Goal: Information Seeking & Learning: Learn about a topic

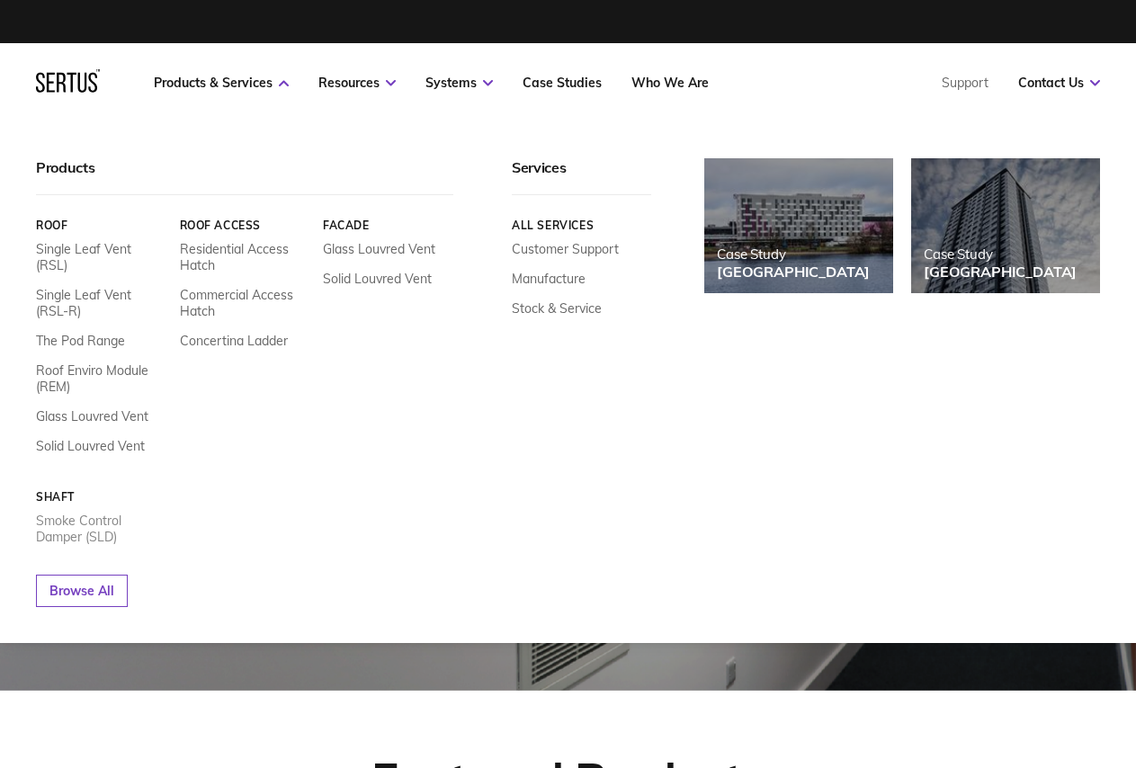
click at [83, 515] on link "Smoke Control Damper (SLD)" at bounding box center [101, 529] width 130 height 32
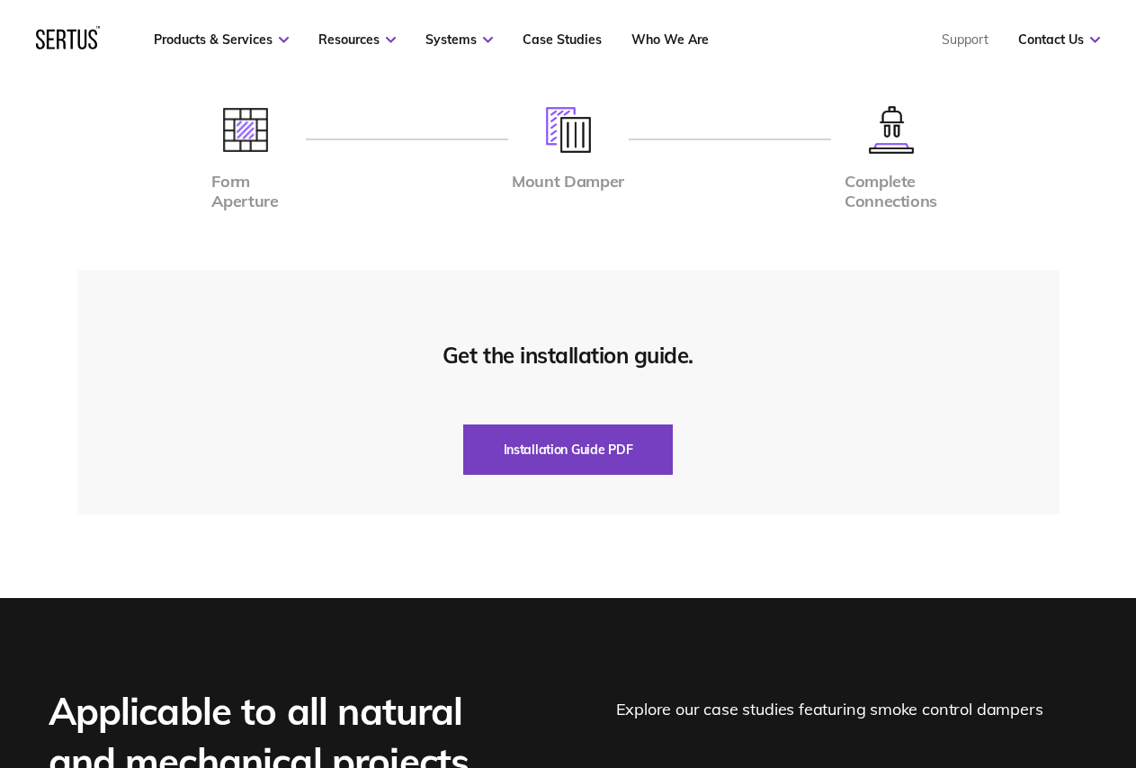
scroll to position [4586, 0]
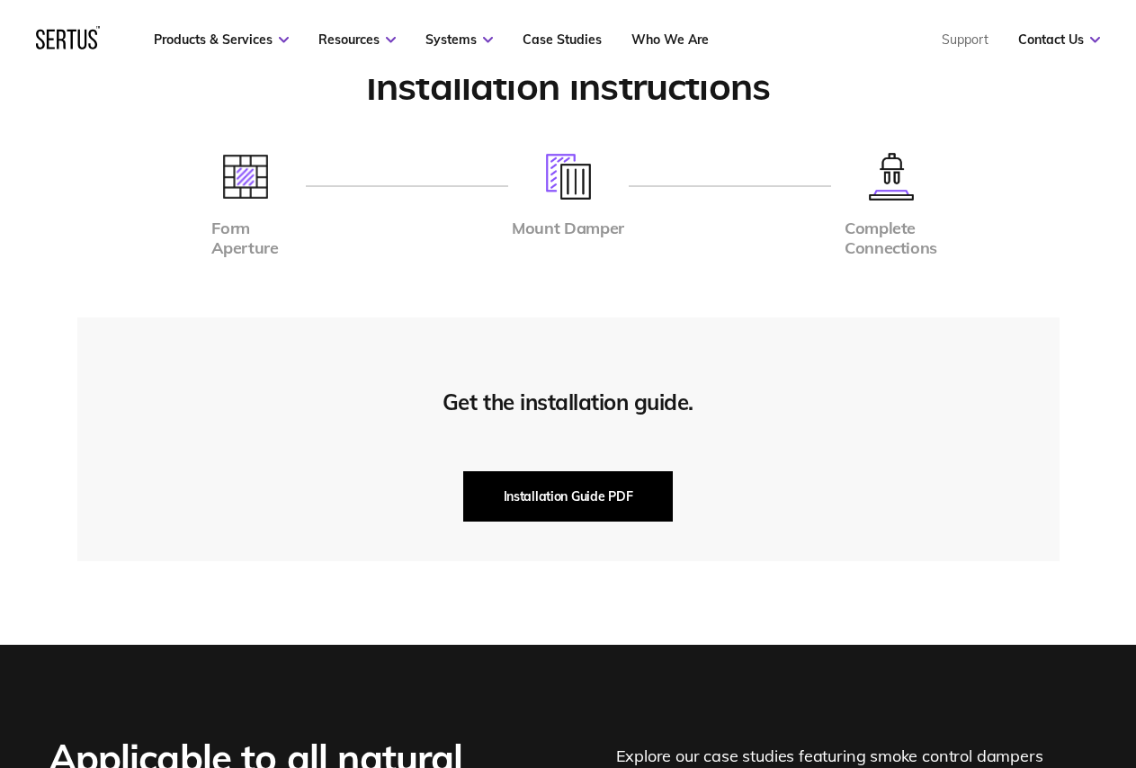
click at [597, 497] on button "Installation Guide PDF" at bounding box center [568, 496] width 210 height 50
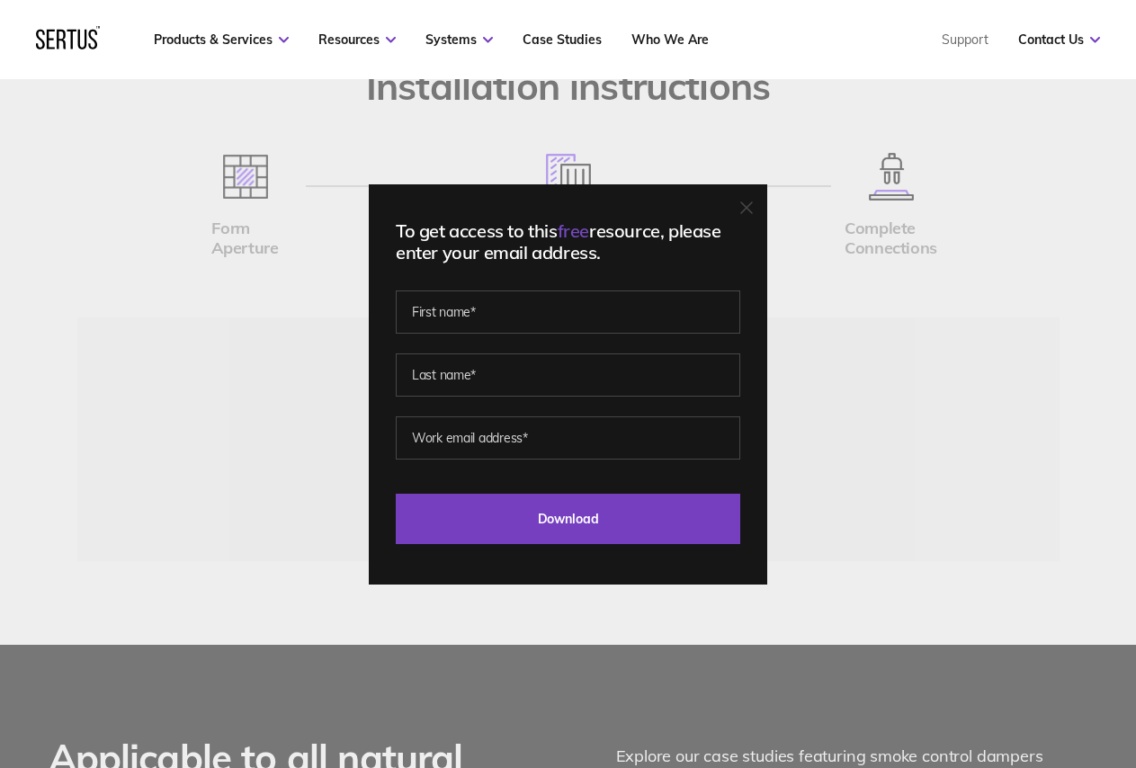
click at [751, 213] on icon at bounding box center [746, 207] width 13 height 13
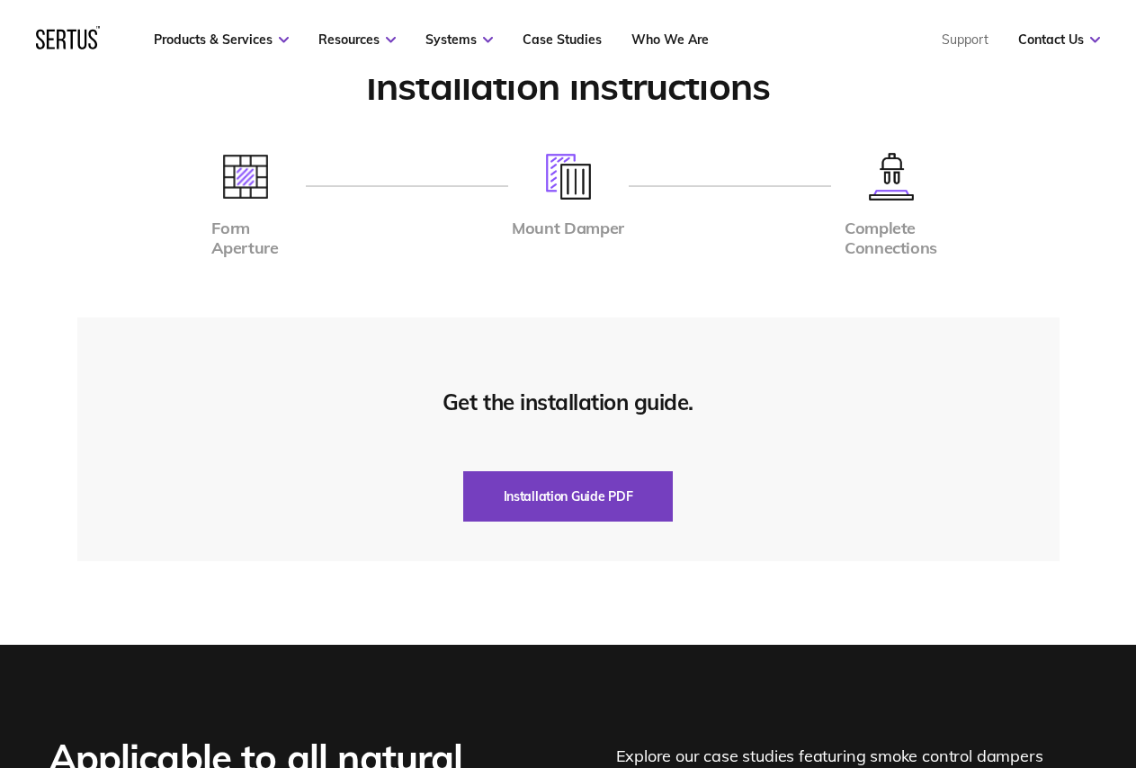
click at [744, 298] on div "Installation instructions Form Aperture Mount Damper Complete Connections Get t…" at bounding box center [568, 312] width 1054 height 498
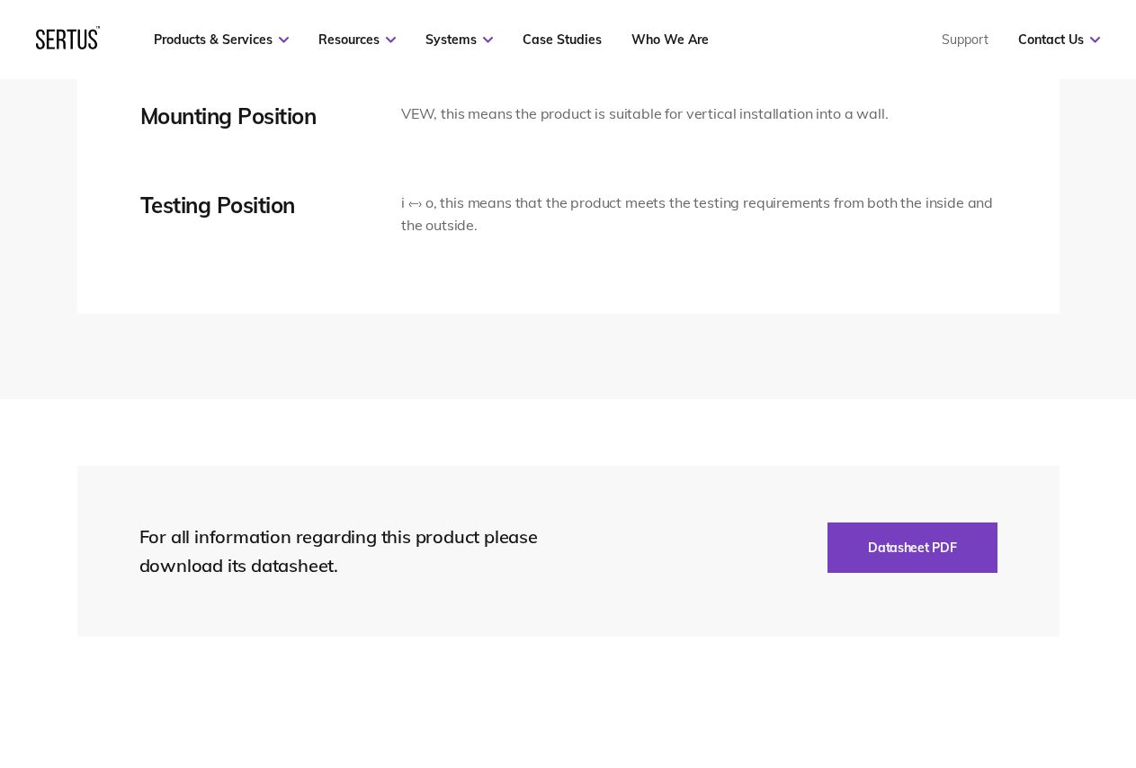
scroll to position [3867, 0]
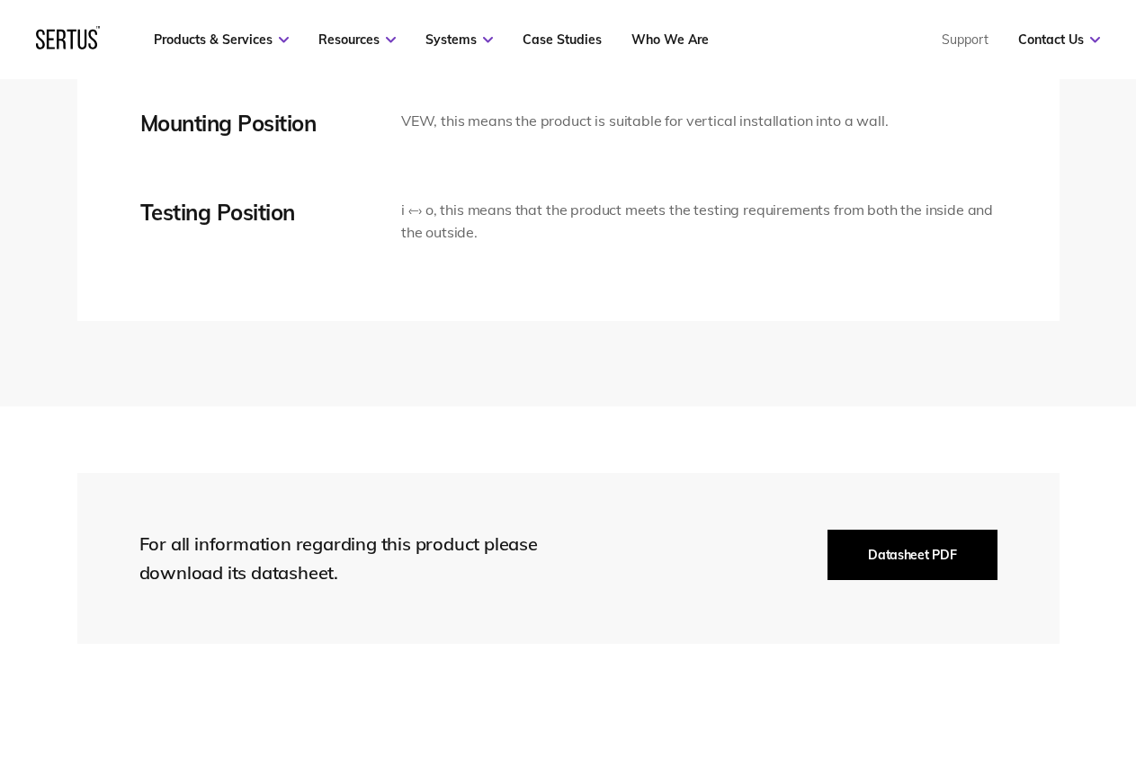
click at [913, 567] on button "Datasheet PDF" at bounding box center [911, 555] width 169 height 50
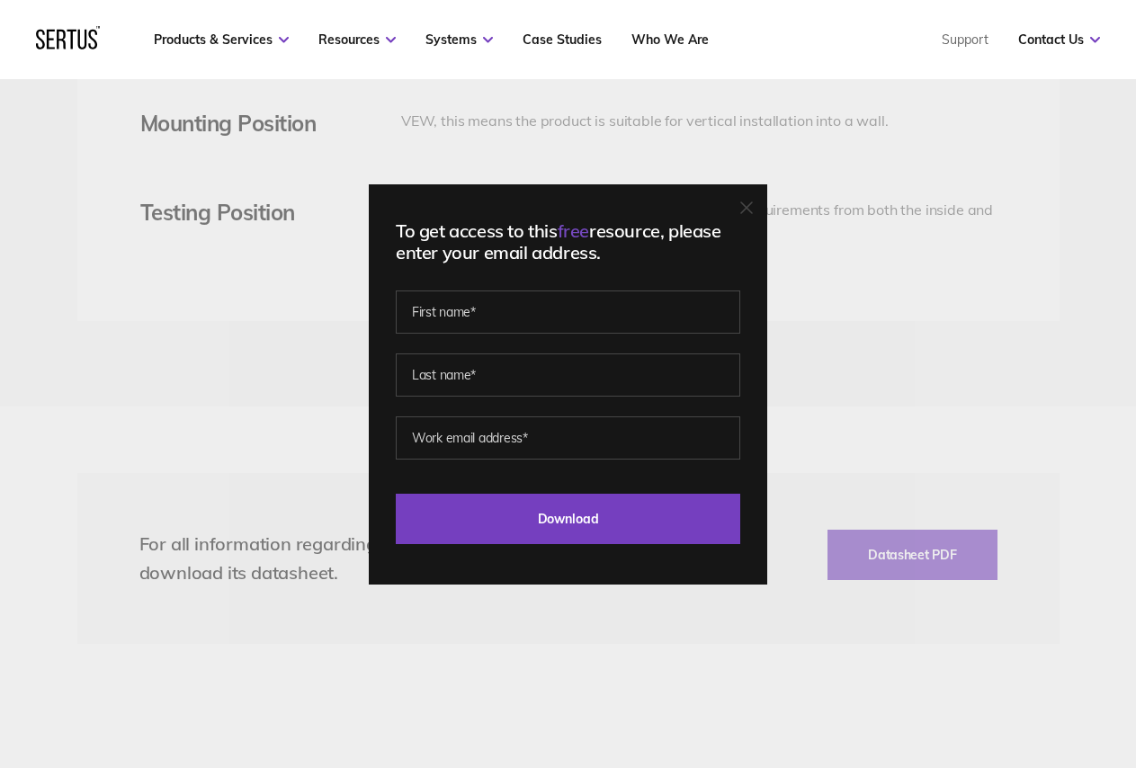
click at [701, 682] on div "To get access to this free resource, please enter your email address. Last Down…" at bounding box center [568, 384] width 1136 height 768
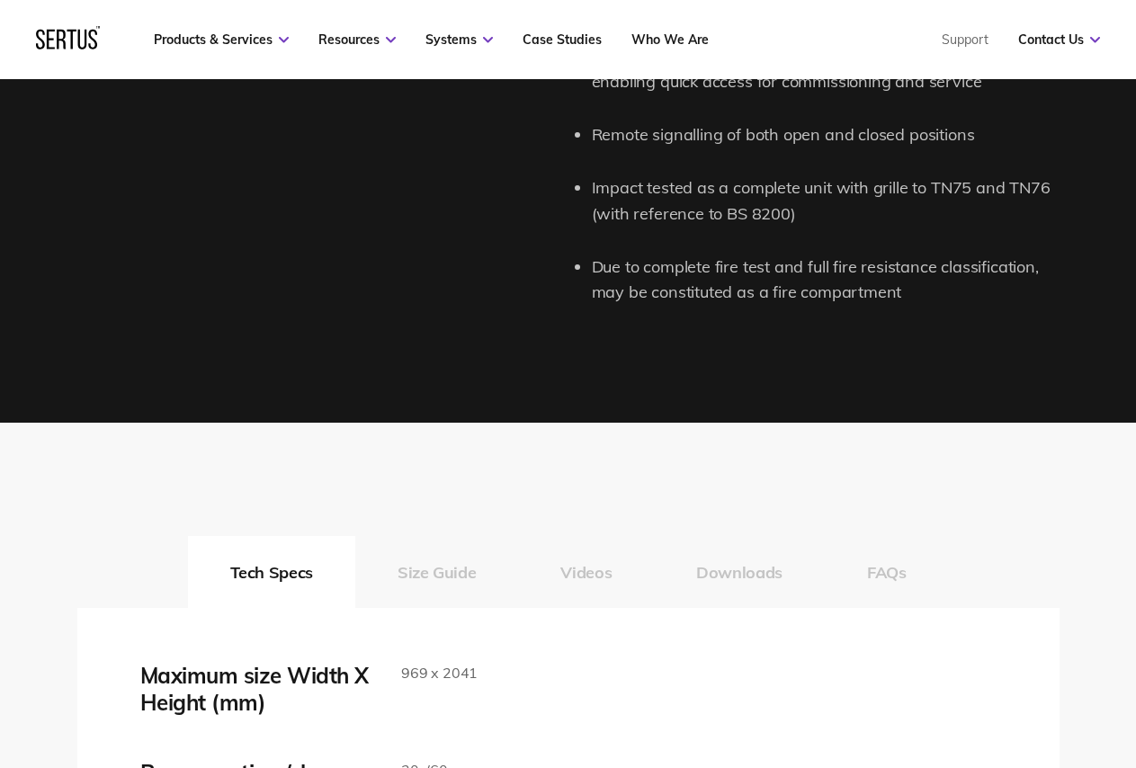
scroll to position [2518, 0]
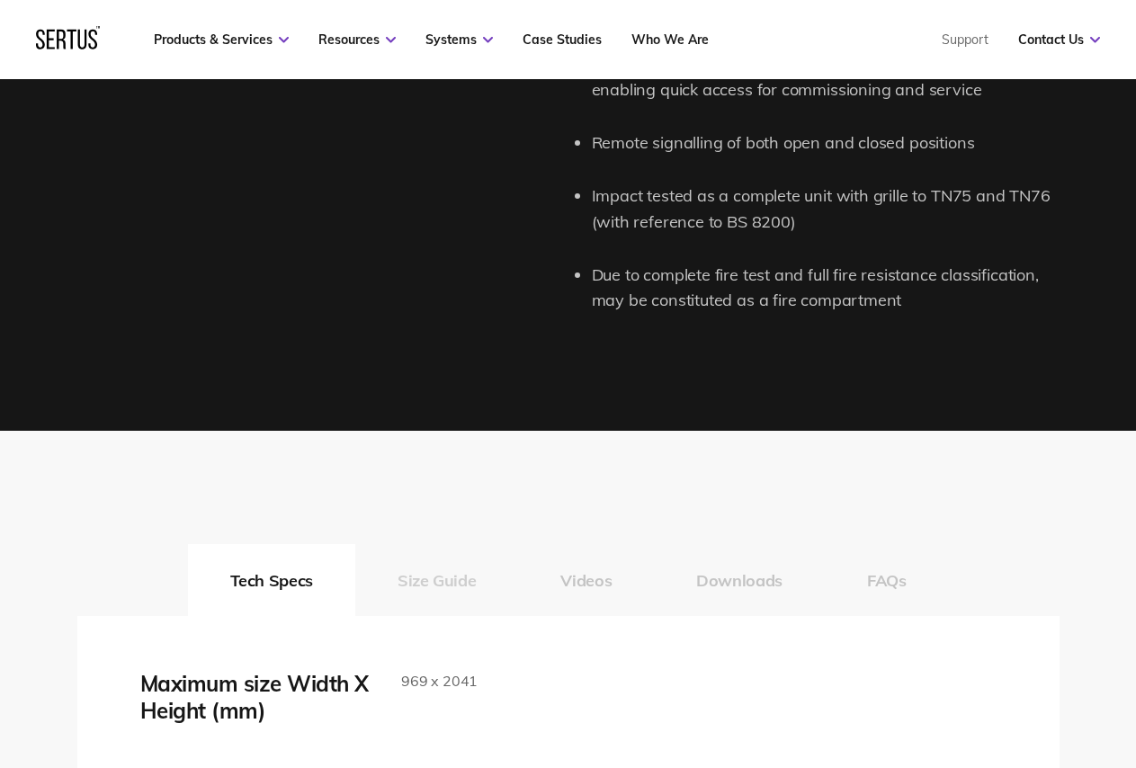
click at [459, 585] on button "Size Guide" at bounding box center [436, 580] width 163 height 72
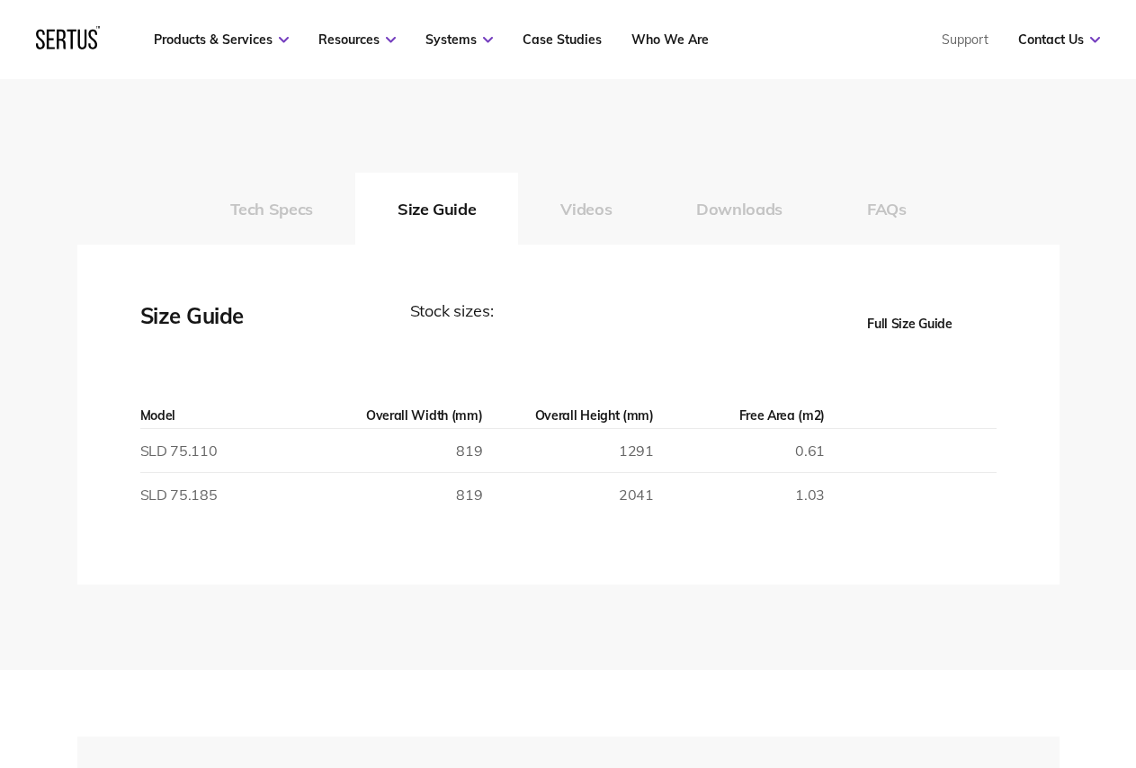
scroll to position [2878, 0]
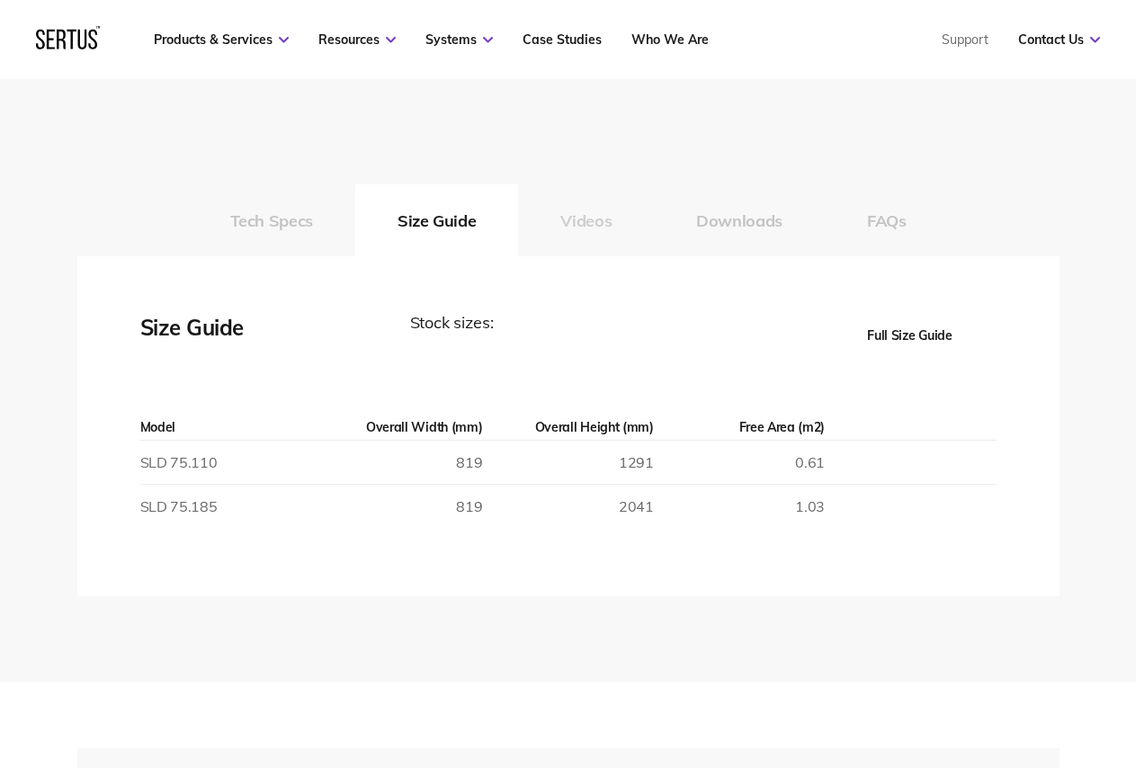
click at [587, 232] on button "Videos" at bounding box center [586, 220] width 136 height 72
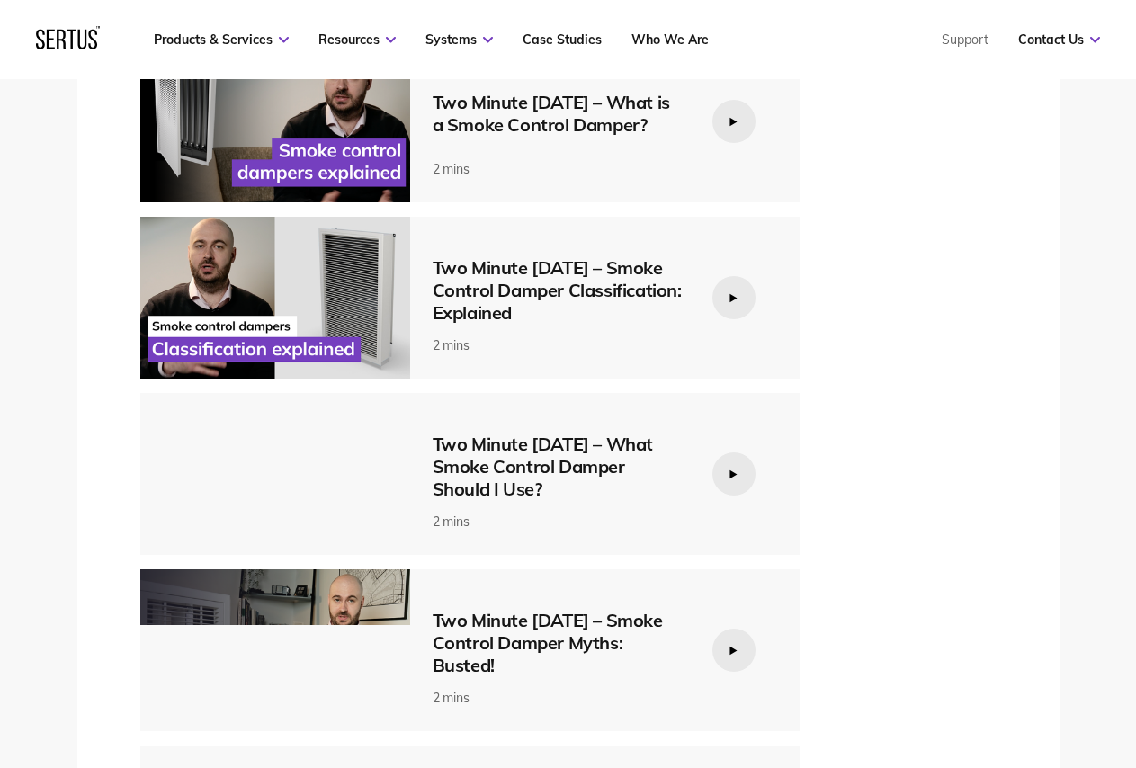
scroll to position [2968, 0]
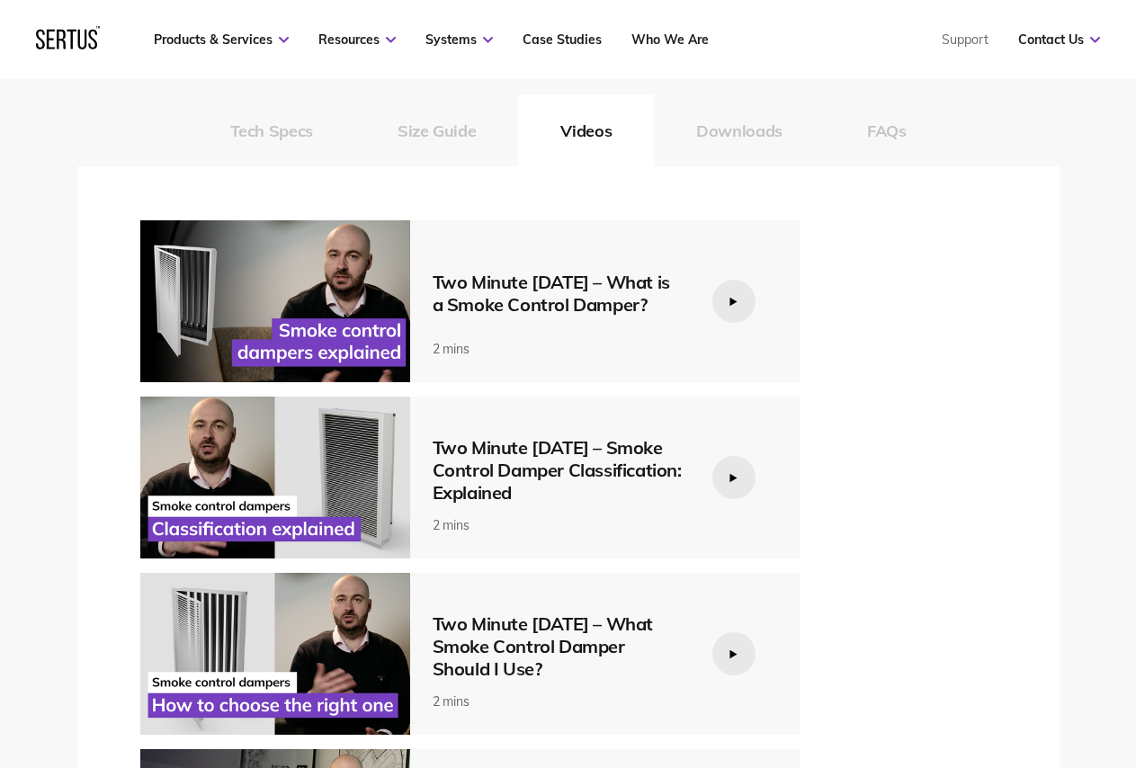
click at [893, 438] on div "Two Minute [DATE] – What is a Smoke Control Damper? 2 mins Two Minute [DATE] – …" at bounding box center [568, 653] width 856 height 867
click at [717, 123] on button "Downloads" at bounding box center [739, 130] width 171 height 72
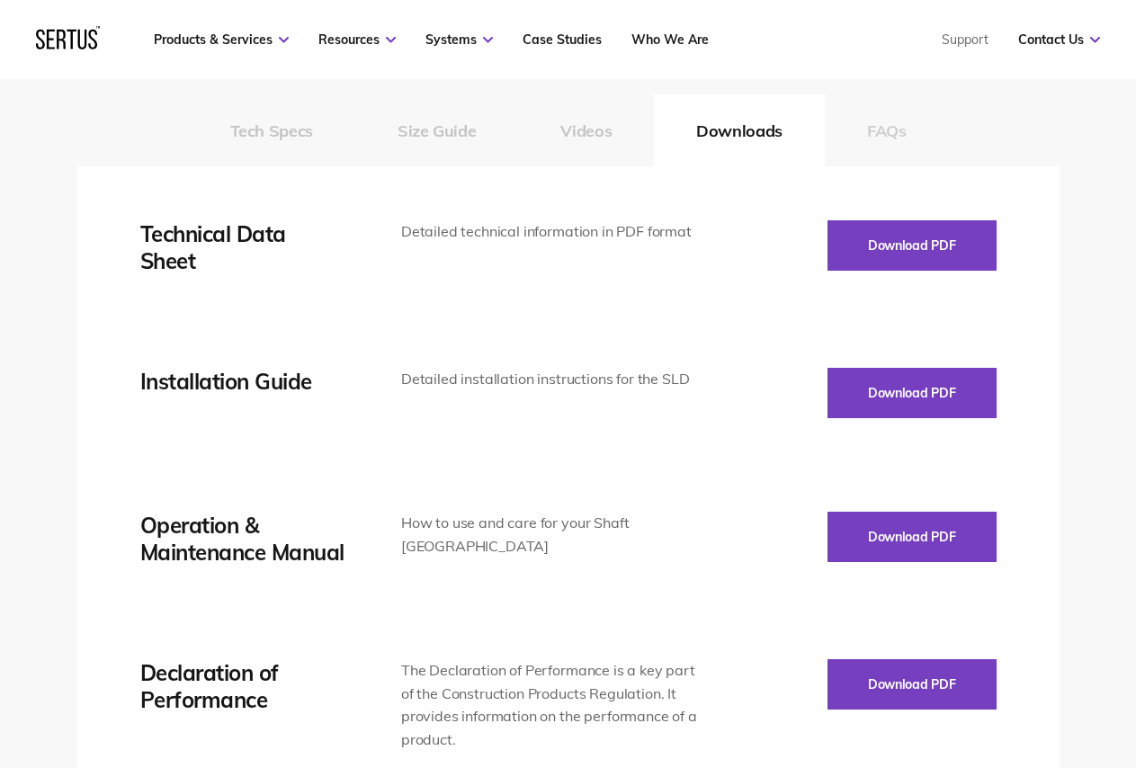
click at [882, 147] on button "FAQs" at bounding box center [887, 130] width 124 height 72
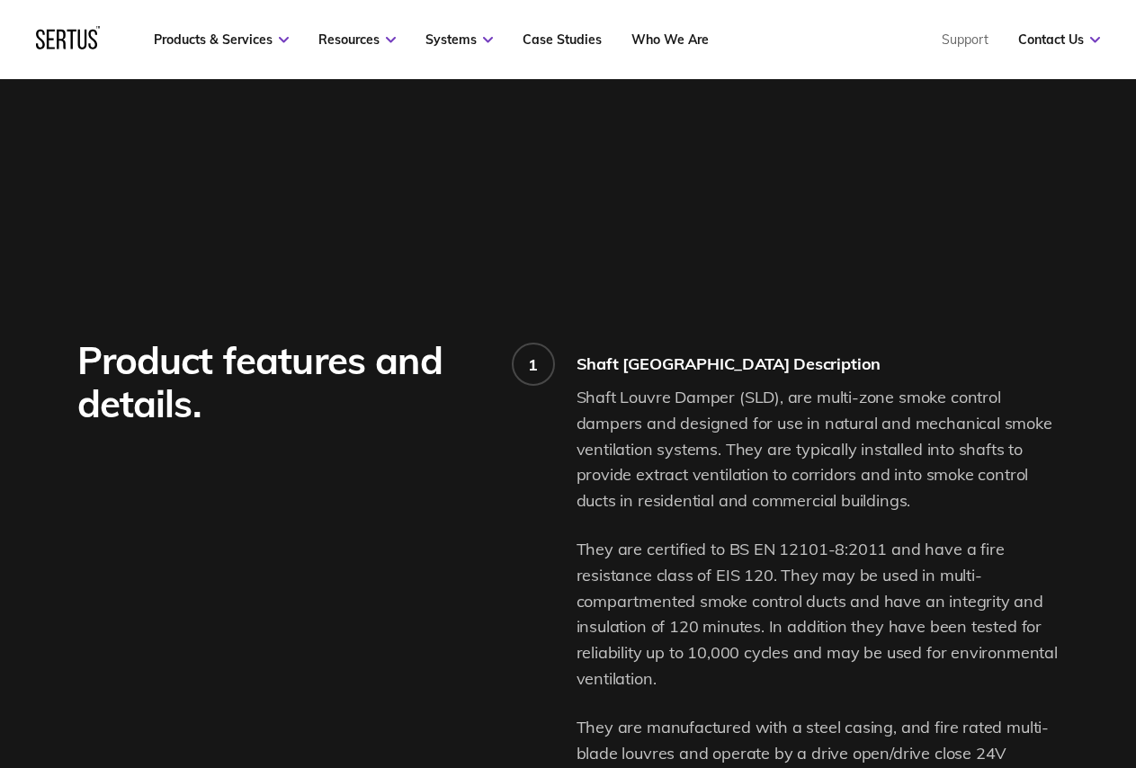
scroll to position [1259, 0]
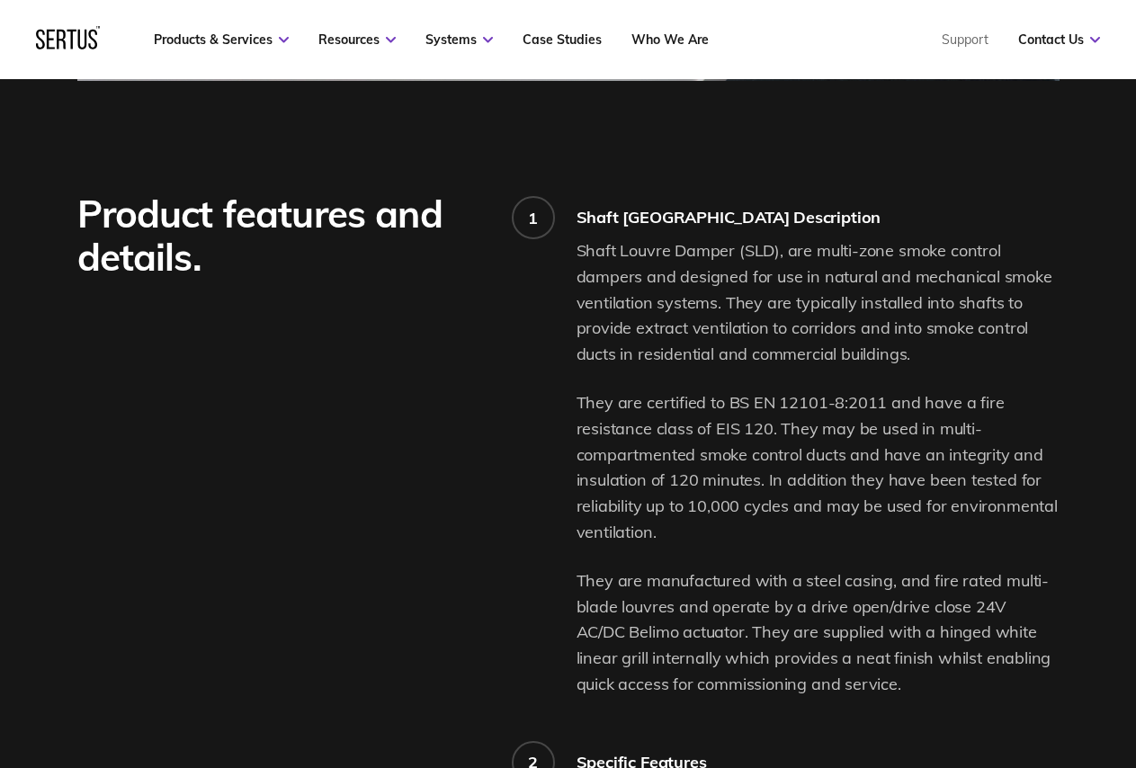
click at [582, 482] on p "They are certified to BS EN 12101-8:2011 and have a fire resistance class of EI…" at bounding box center [817, 468] width 483 height 156
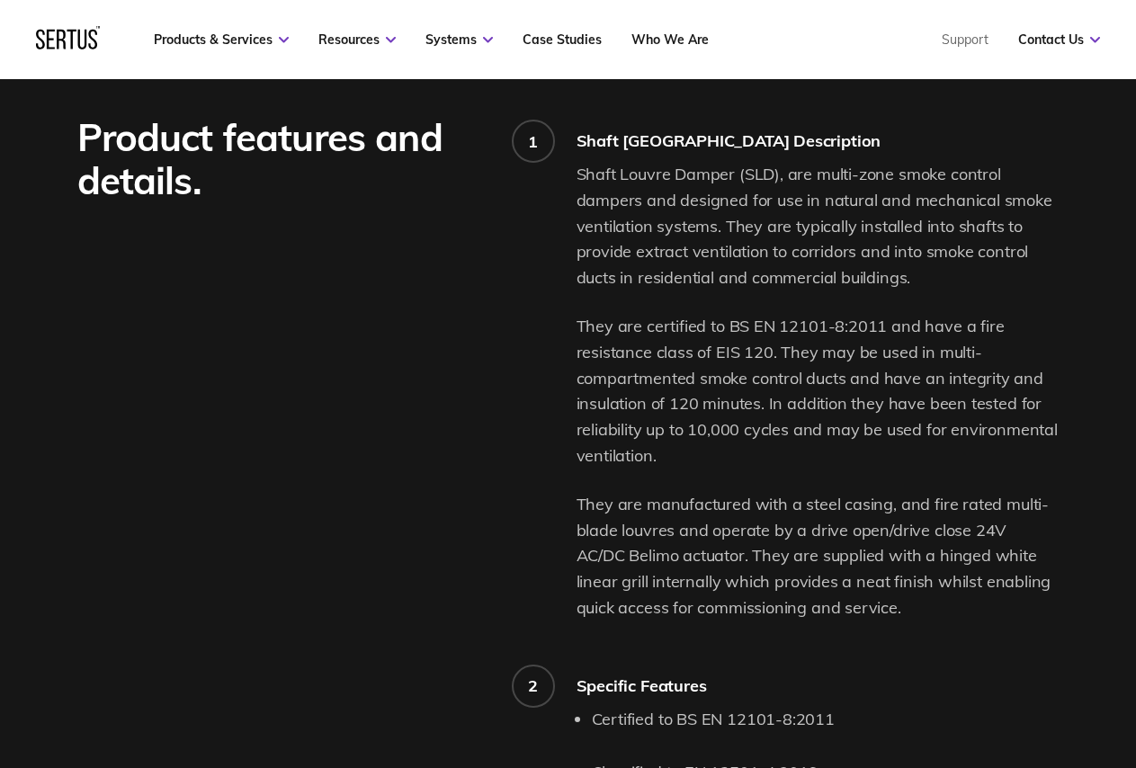
scroll to position [1349, 0]
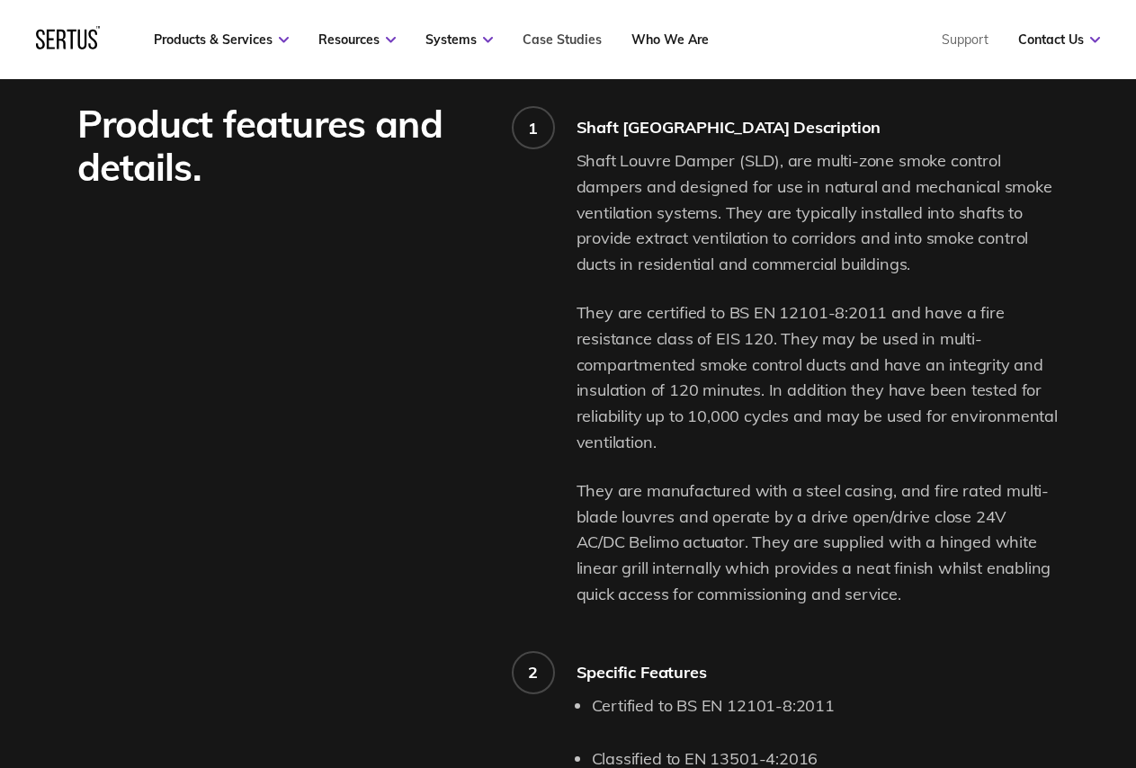
click at [579, 41] on link "Case Studies" at bounding box center [561, 39] width 79 height 16
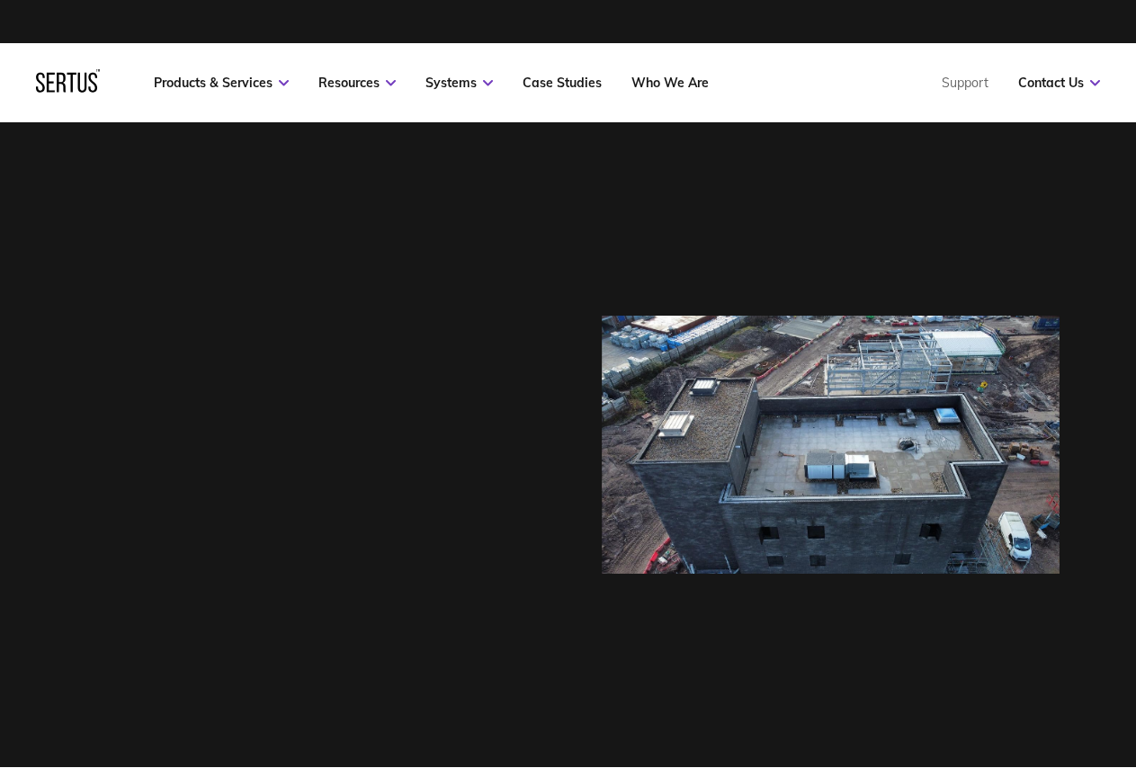
scroll to position [1299, 1031]
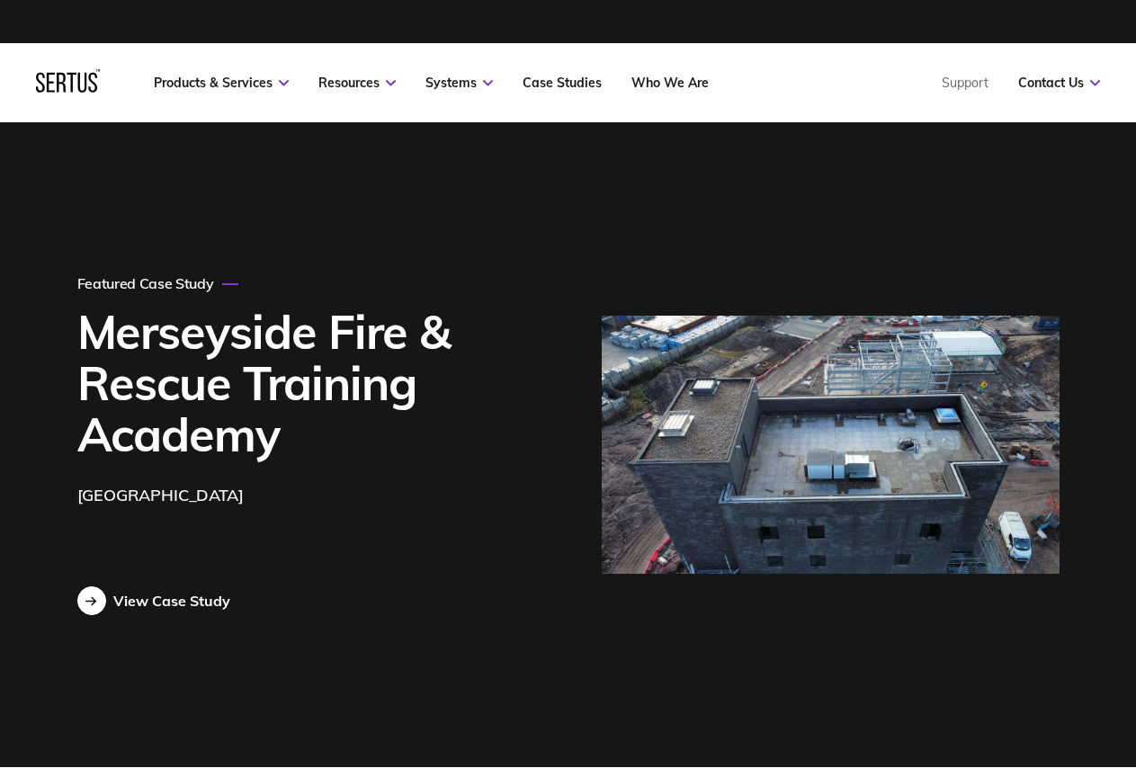
click at [136, 602] on div "View Case Study" at bounding box center [171, 601] width 117 height 18
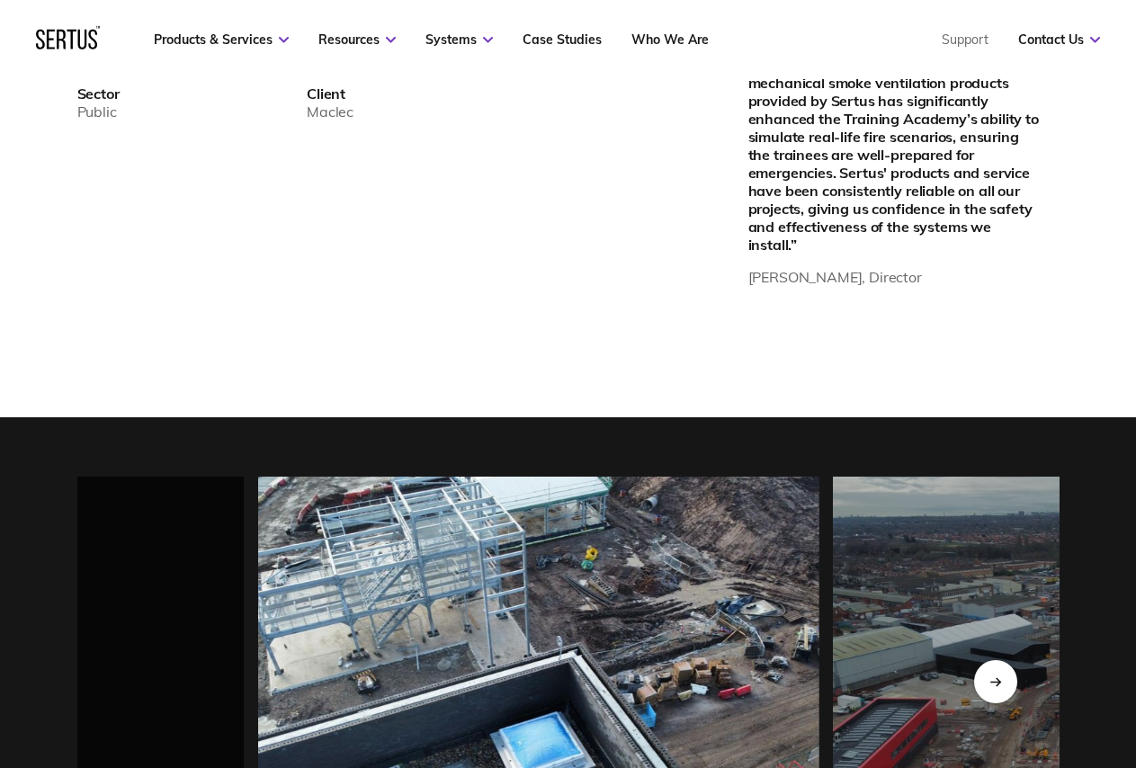
scroll to position [1529, 0]
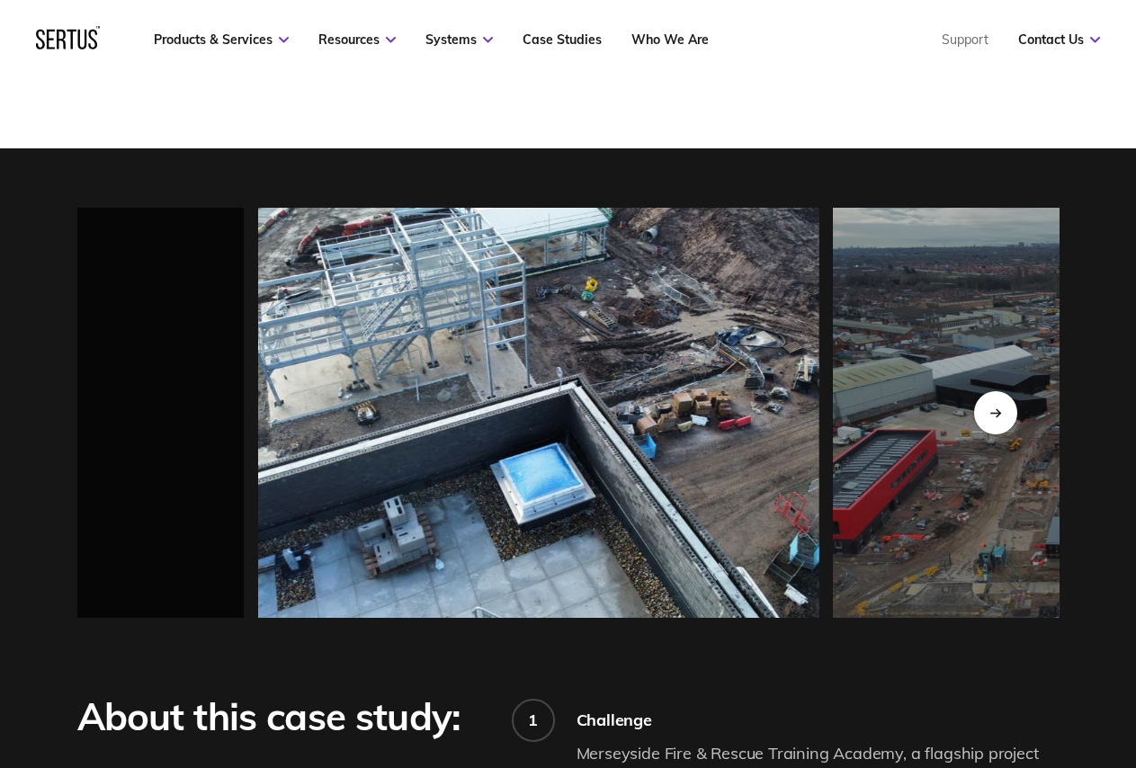
click at [575, 436] on img at bounding box center [538, 413] width 560 height 410
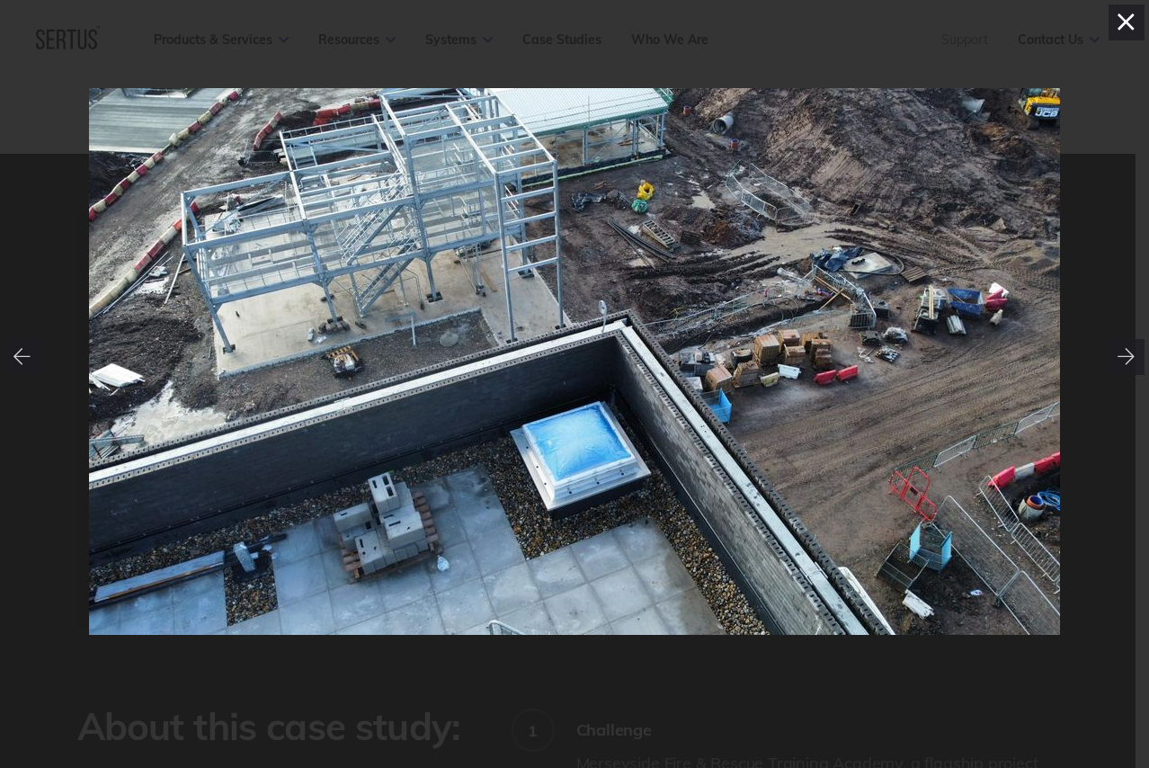
click at [1131, 17] on icon at bounding box center [1126, 21] width 16 height 16
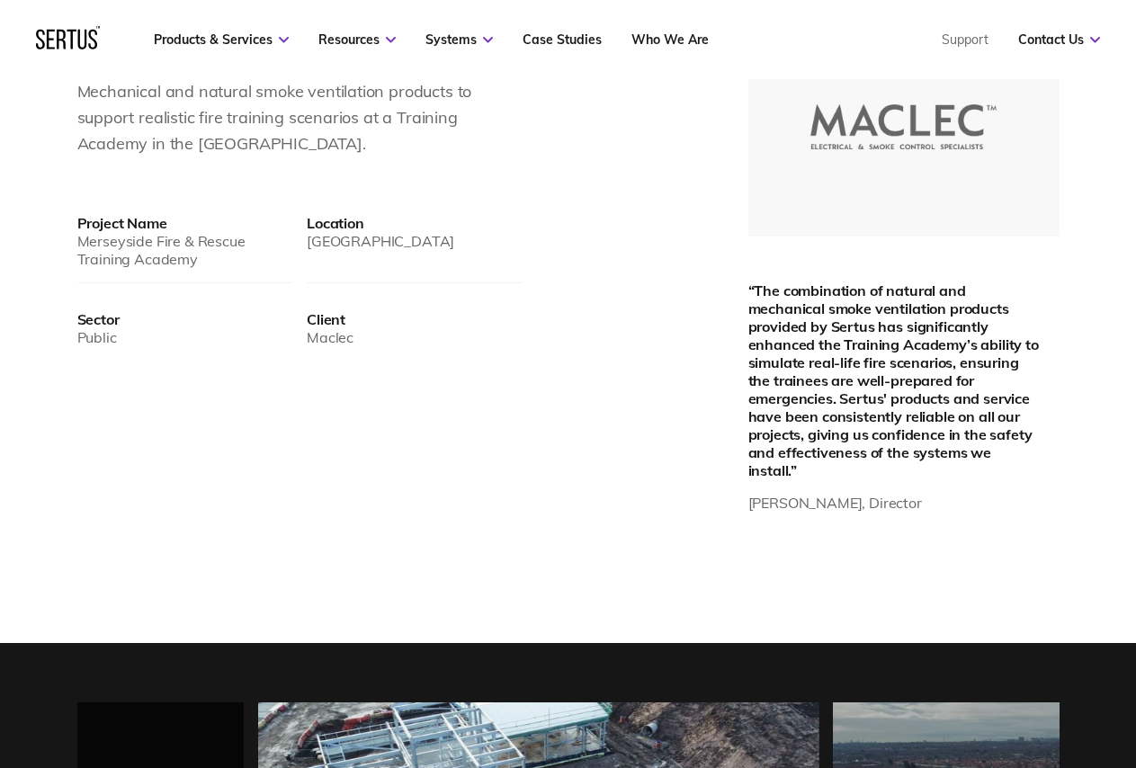
scroll to position [989, 0]
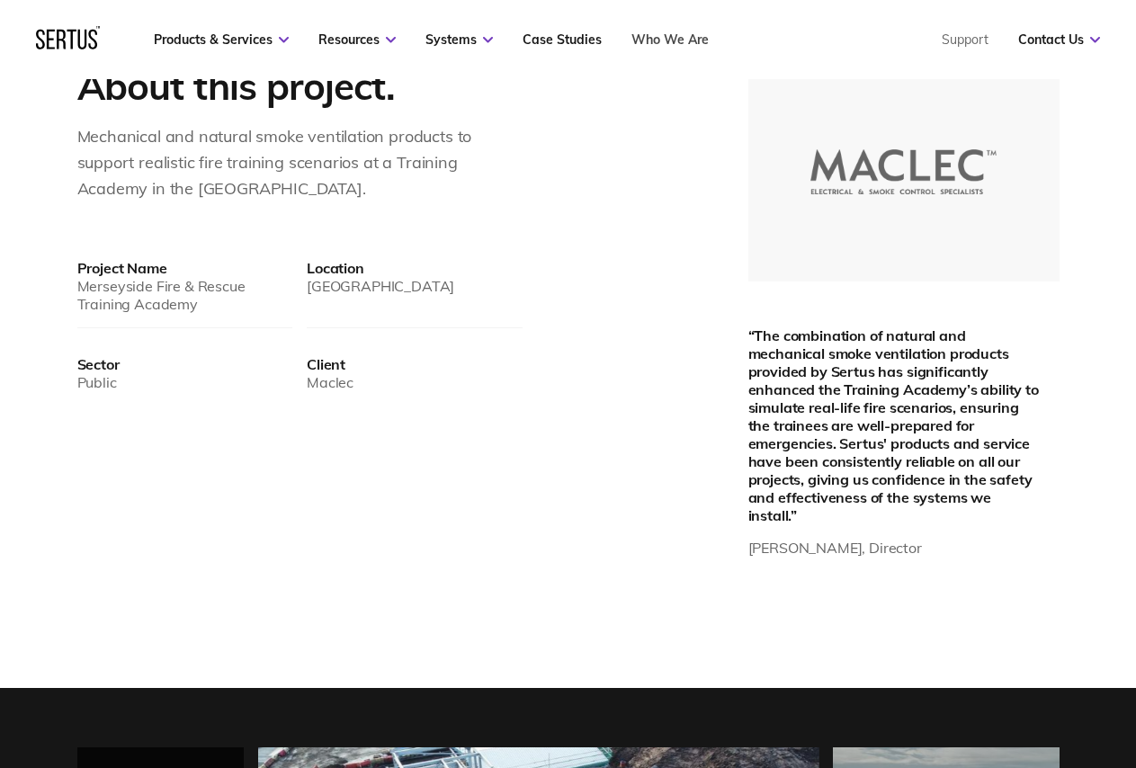
click at [675, 43] on link "Who We Are" at bounding box center [669, 39] width 77 height 16
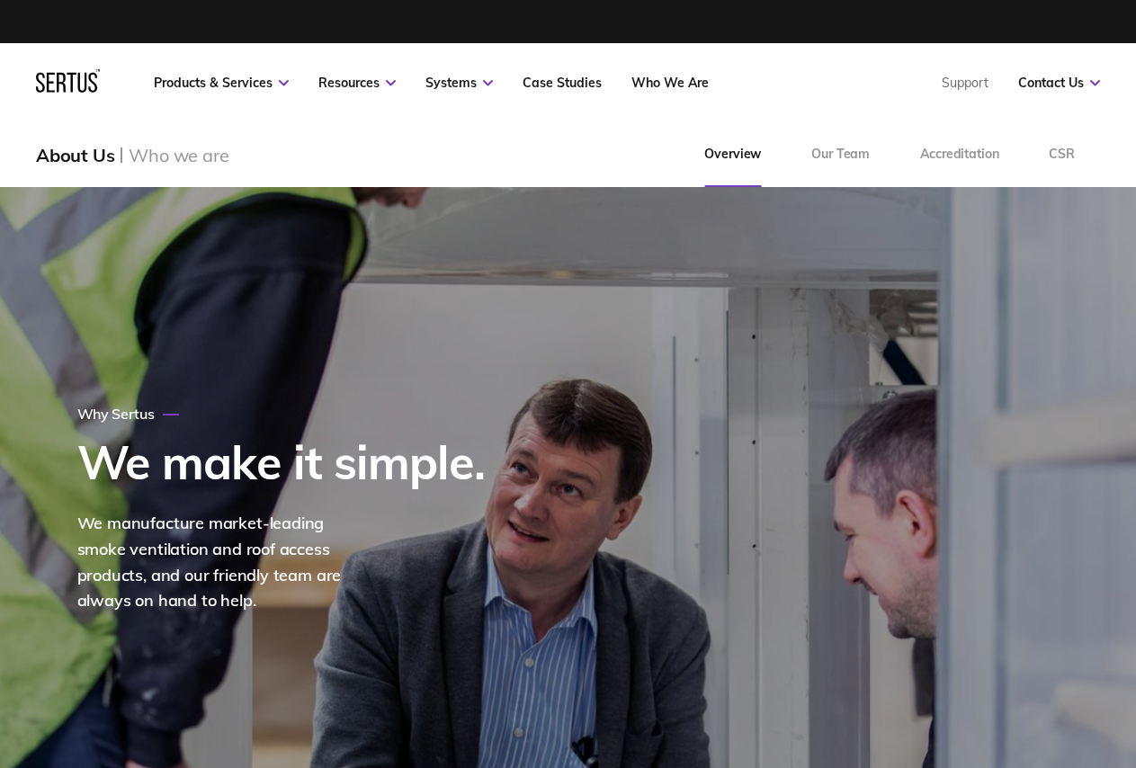
click at [540, 139] on div "About Us Who we are Overview Our Team Accreditation CSR" at bounding box center [568, 154] width 1136 height 65
click at [836, 163] on link "Our Team" at bounding box center [840, 154] width 109 height 65
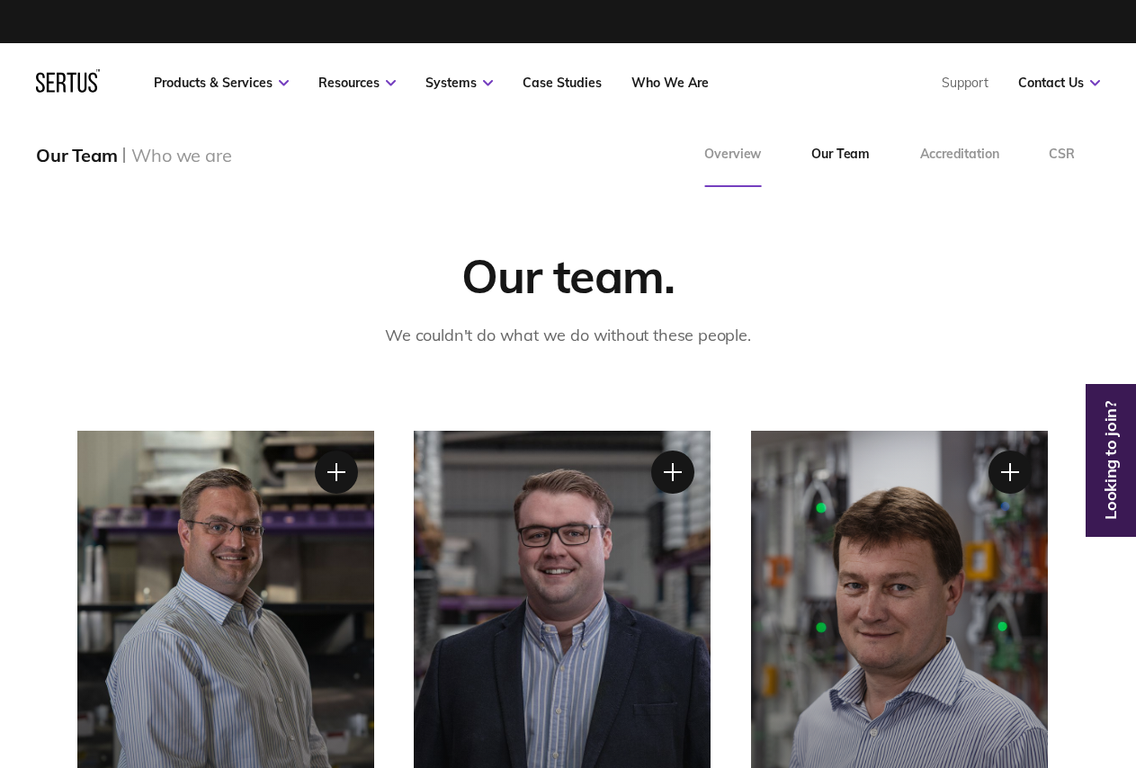
click at [749, 156] on link "Overview" at bounding box center [732, 154] width 107 height 65
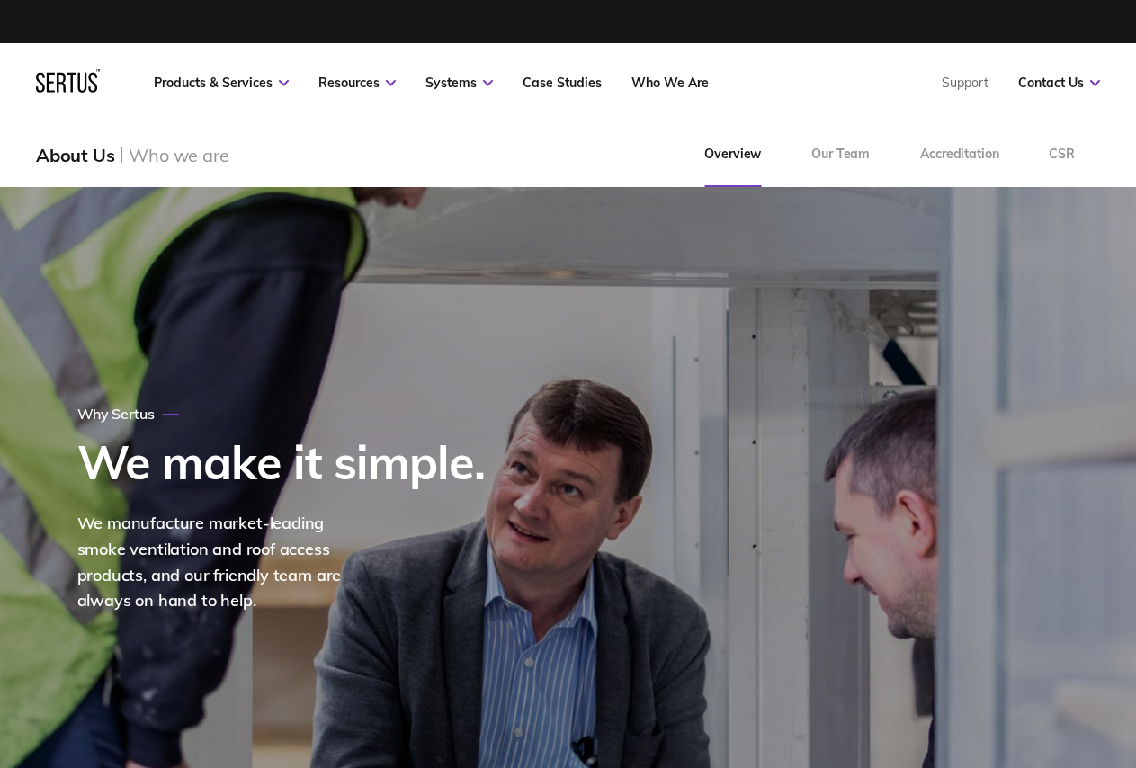
click at [581, 135] on div "About Us Who we are Overview Our Team Accreditation CSR" at bounding box center [568, 154] width 1136 height 65
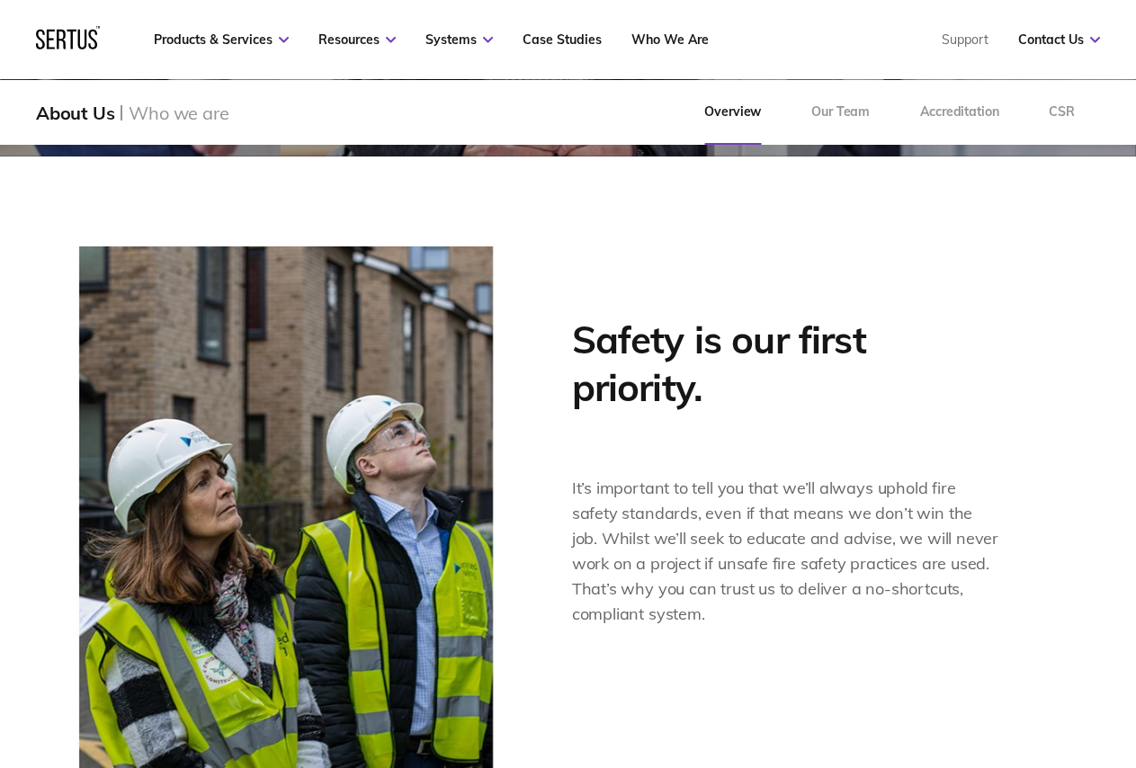
scroll to position [899, 0]
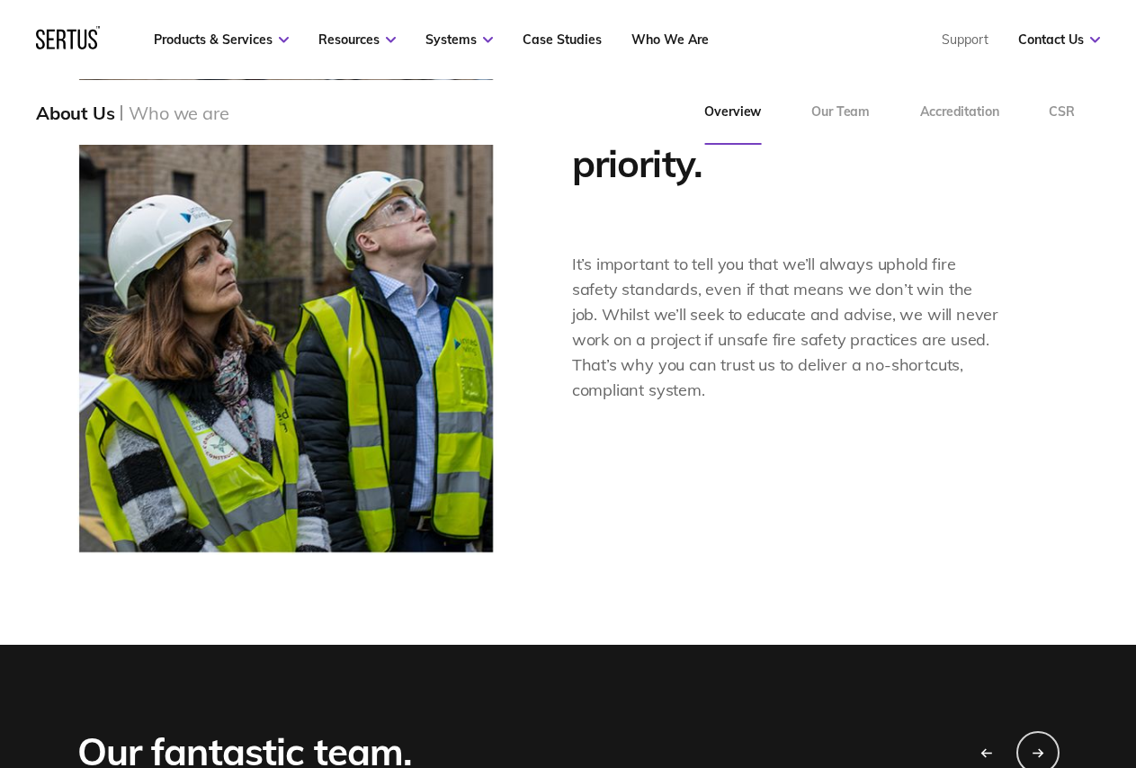
click at [695, 494] on div "Safety is our first priority. It’s important to tell you that we’ll always upho…" at bounding box center [568, 288] width 982 height 532
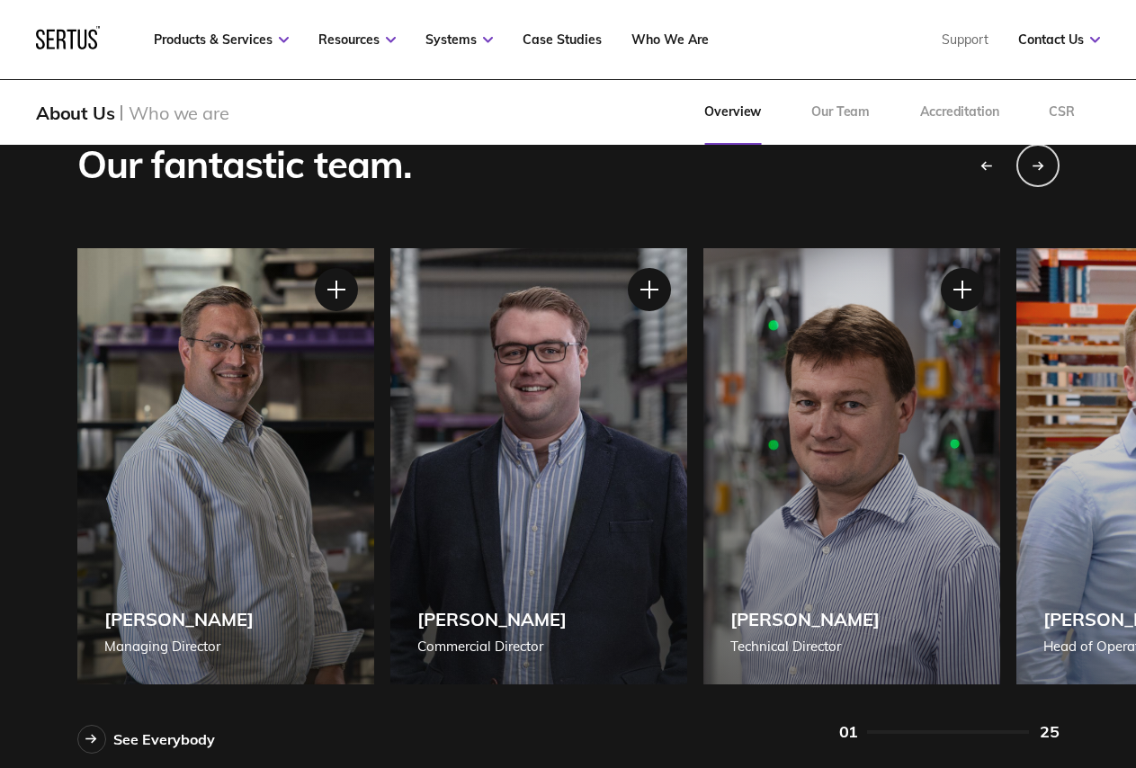
scroll to position [1529, 0]
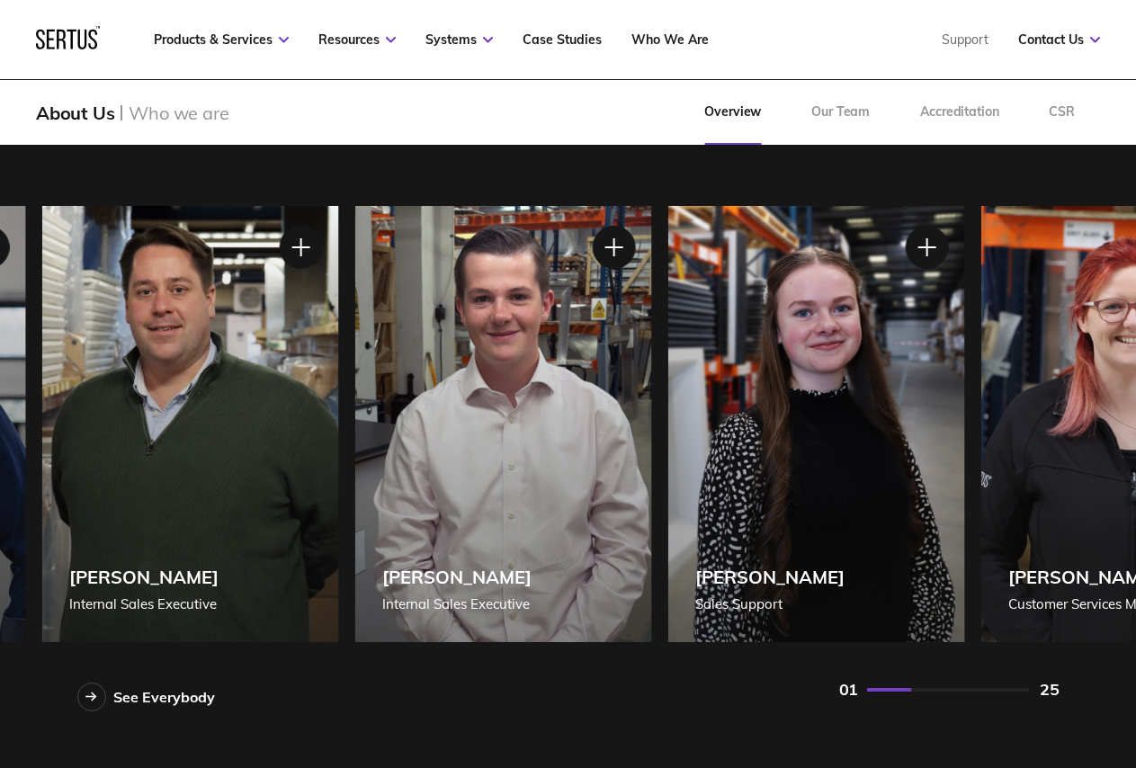
click at [104, 551] on div "[PERSON_NAME] Internal Sales Executive" at bounding box center [189, 424] width 297 height 436
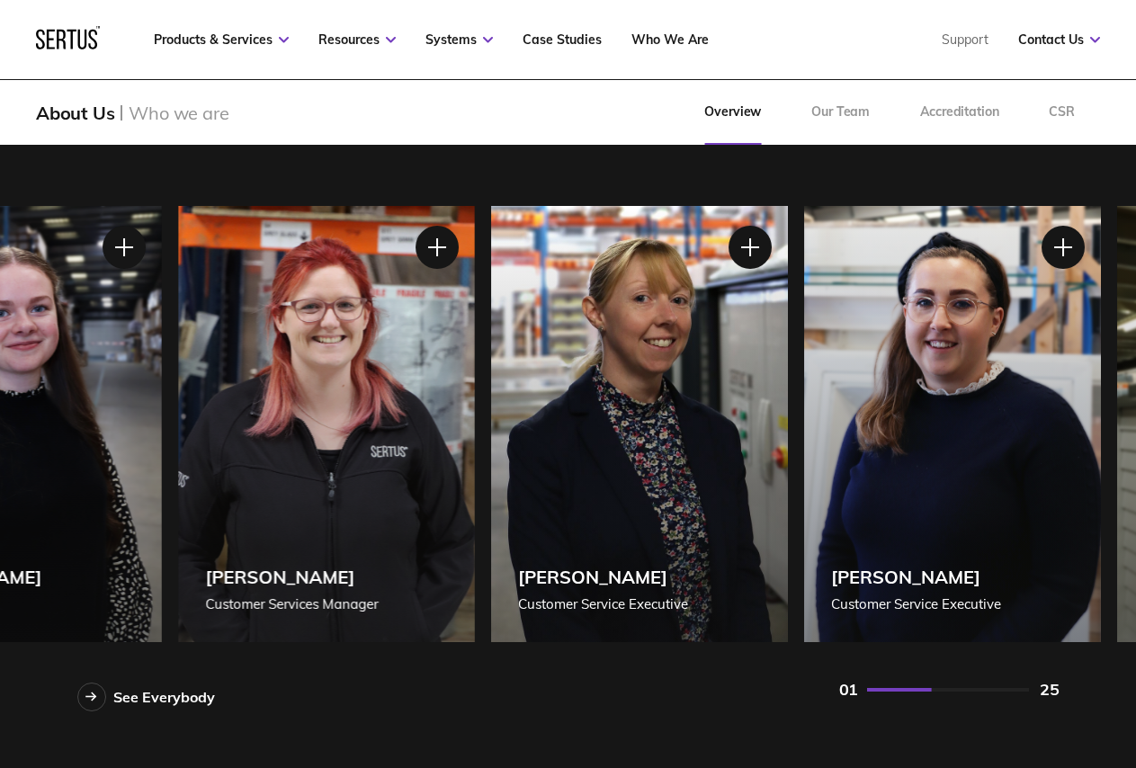
click at [178, 543] on div "[PERSON_NAME] Customer Services Manager" at bounding box center [326, 424] width 297 height 436
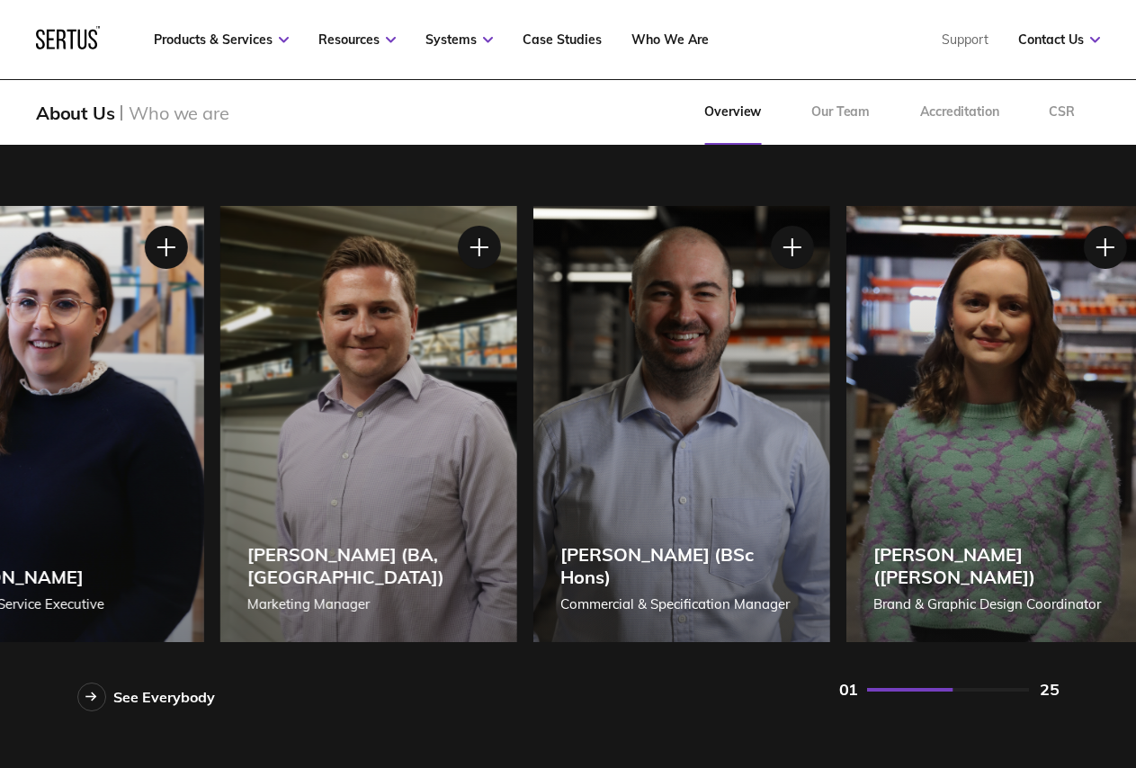
click at [303, 535] on div "[PERSON_NAME] (BA, [GEOGRAPHIC_DATA]) Marketing Manager" at bounding box center [367, 424] width 297 height 436
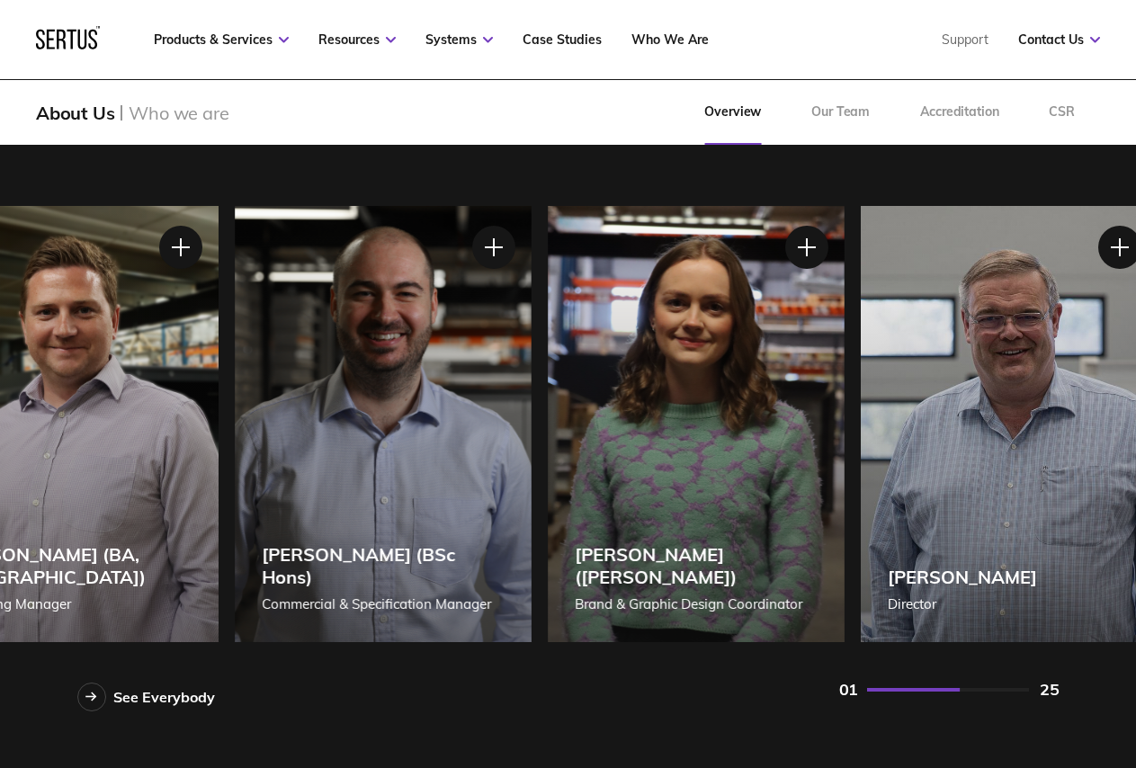
click at [636, 542] on div "[PERSON_NAME] ([PERSON_NAME]) Brand & Graphic Design Coordinator" at bounding box center [696, 424] width 297 height 436
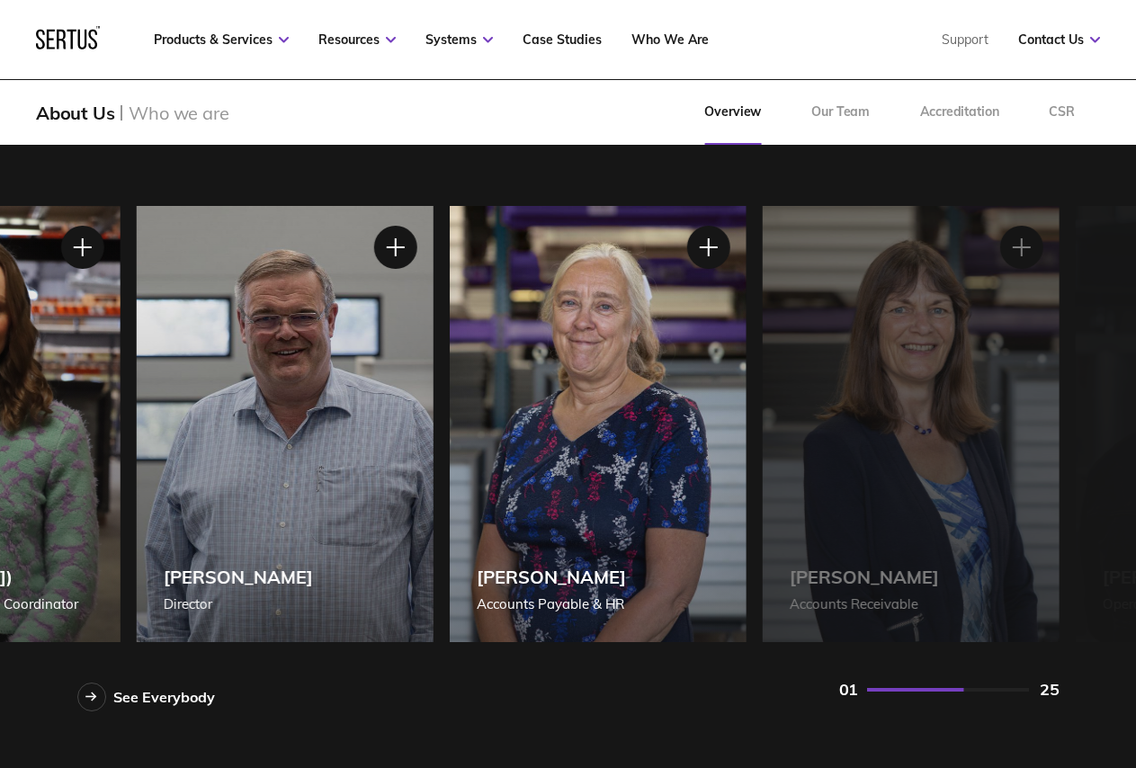
click at [177, 497] on div "[PERSON_NAME] Director" at bounding box center [284, 424] width 297 height 436
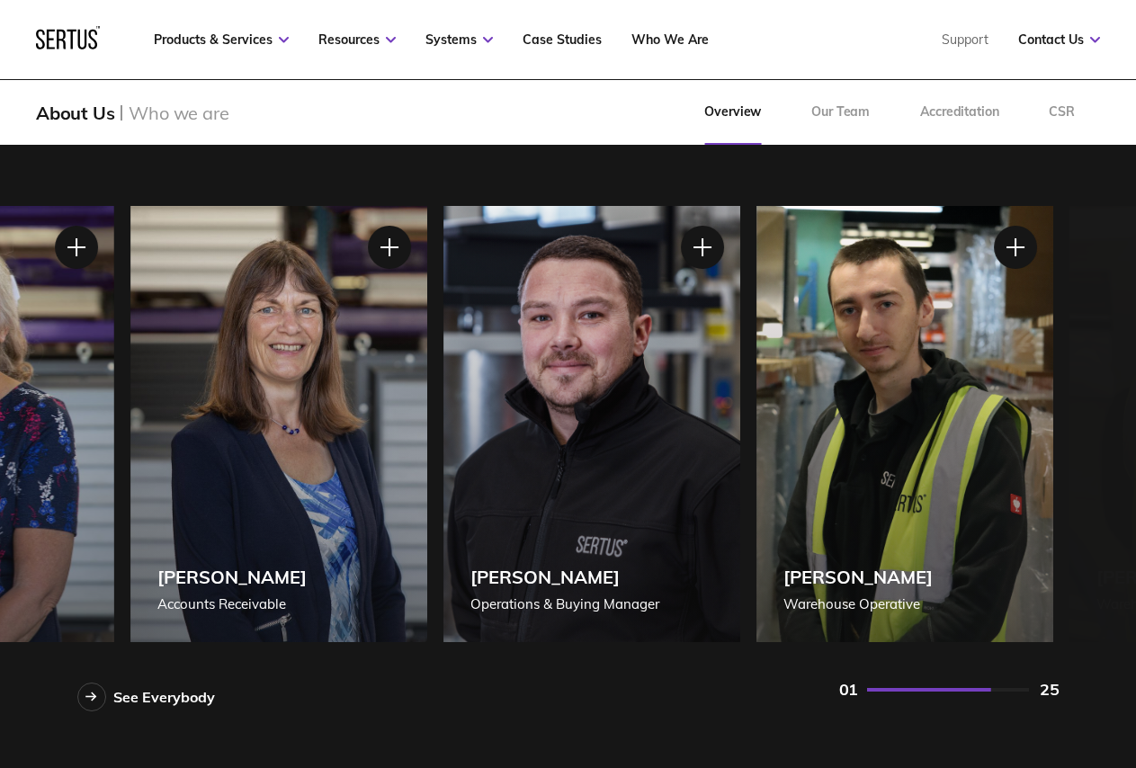
click at [77, 527] on div "[PERSON_NAME] Managing Director [PERSON_NAME] Managing Director [PERSON_NAME], …" at bounding box center [568, 424] width 982 height 436
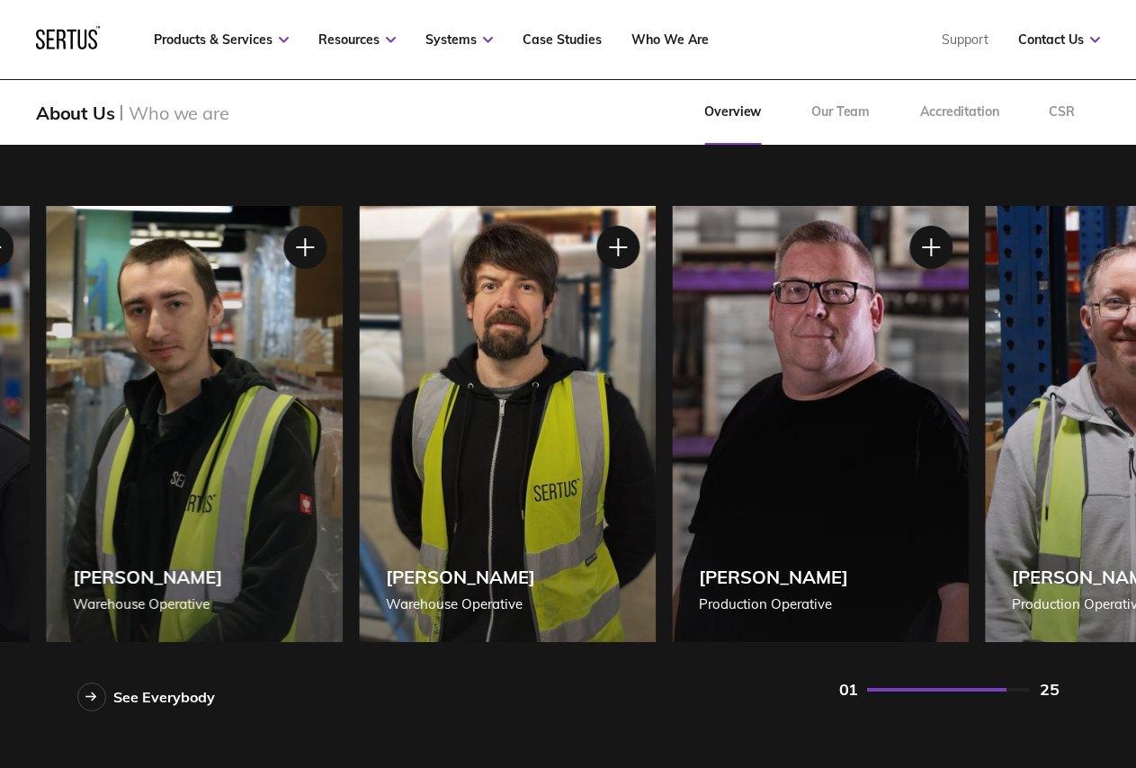
click at [359, 544] on div "[PERSON_NAME] Warehouse Operative" at bounding box center [507, 424] width 297 height 436
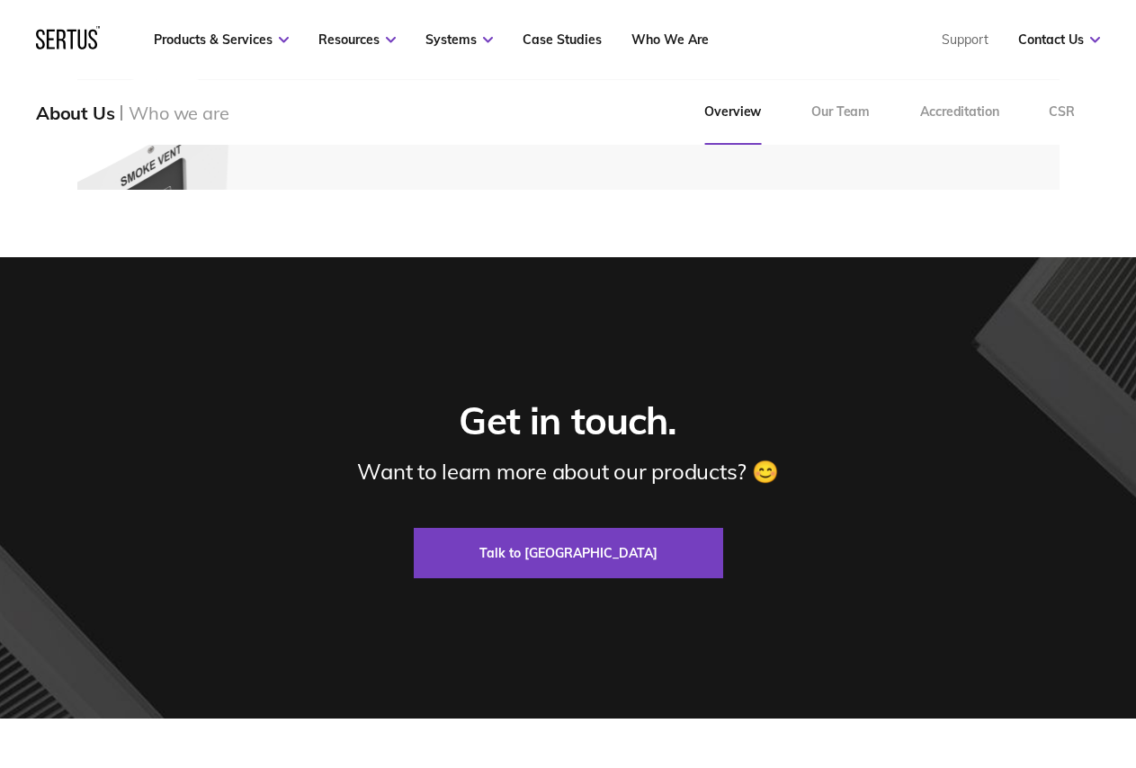
scroll to position [5485, 0]
